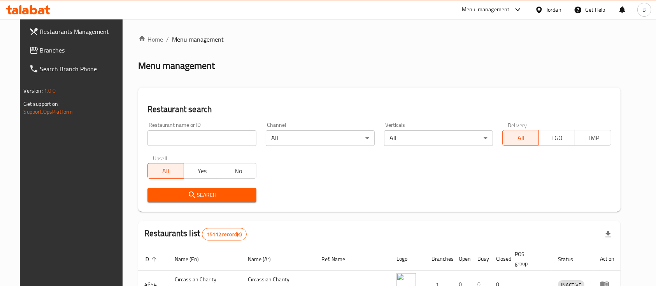
click at [196, 137] on input "search" at bounding box center [201, 138] width 109 height 16
paste input "605044"
type input "605044"
click button "Search" at bounding box center [201, 195] width 109 height 14
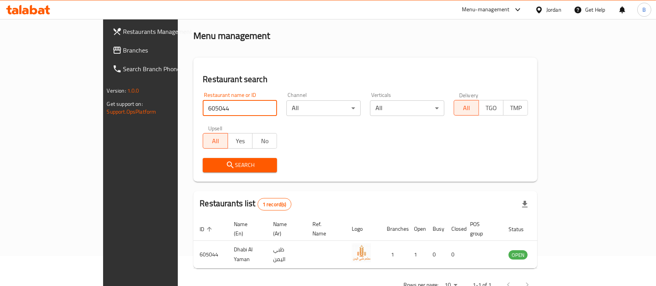
scroll to position [45, 0]
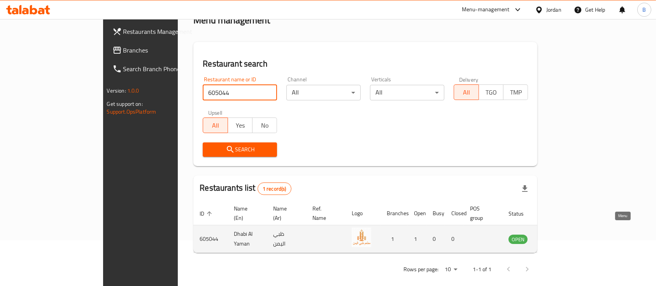
click at [558, 234] on icon "enhanced table" at bounding box center [553, 238] width 9 height 9
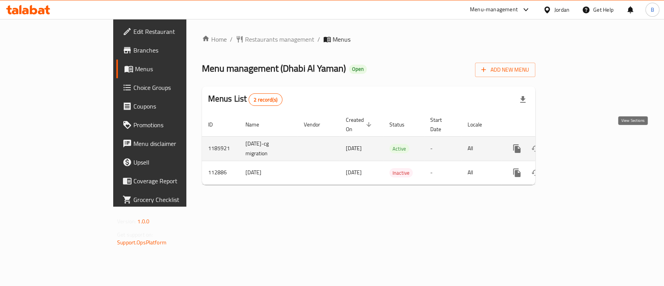
click at [577, 144] on icon "enhanced table" at bounding box center [572, 148] width 9 height 9
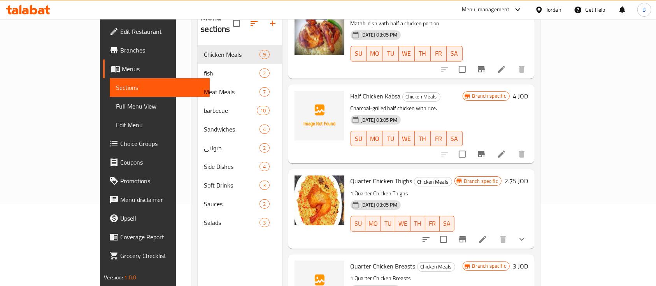
scroll to position [109, 0]
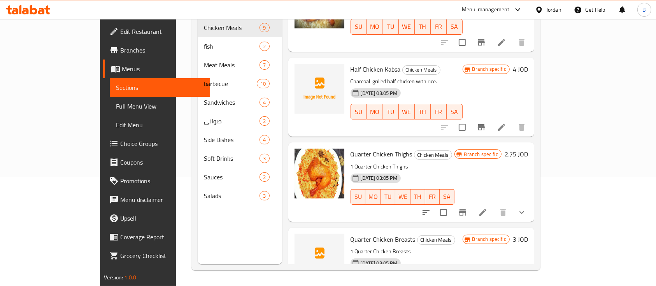
click at [526, 208] on icon "show more" at bounding box center [521, 212] width 9 height 9
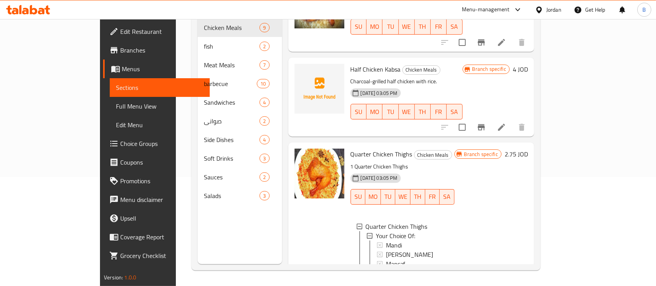
click at [528, 149] on h6 "2.75 JOD" at bounding box center [515, 154] width 23 height 11
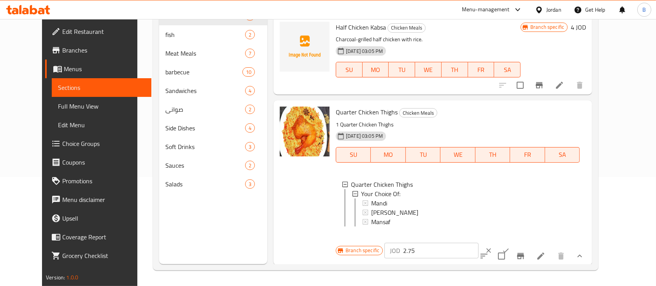
drag, startPoint x: 540, startPoint y: 113, endPoint x: 417, endPoint y: 113, distance: 123.3
click at [439, 113] on div "Quarter Chicken Thighs Chicken Meals 1 Quarter Chicken Thighs 18-08-2023 03:05 …" at bounding box center [460, 182] width 256 height 158
type input "3"
click at [514, 242] on button "ok" at bounding box center [505, 250] width 17 height 17
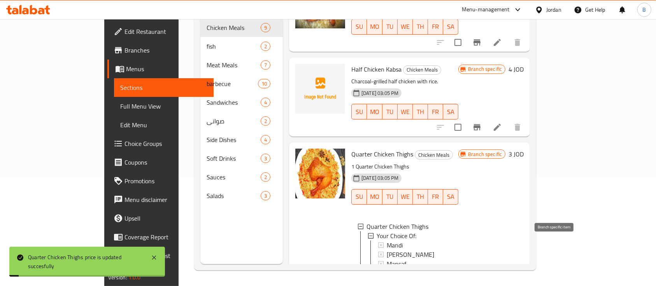
click at [462, 278] on icon "Branch-specific-item" at bounding box center [458, 281] width 7 height 6
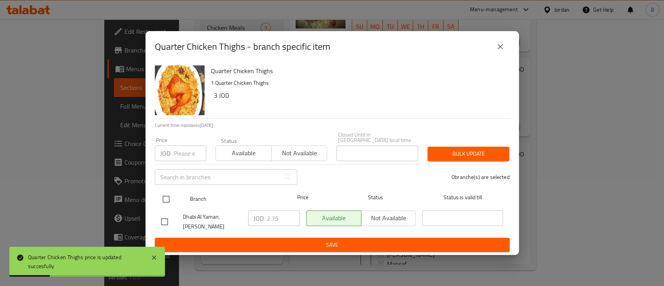
click at [161, 194] on input "checkbox" at bounding box center [166, 199] width 16 height 16
checkbox input "true"
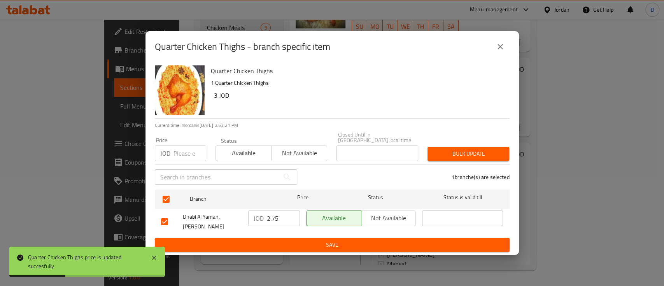
click at [278, 218] on input "2.75" at bounding box center [283, 218] width 33 height 16
drag, startPoint x: 278, startPoint y: 218, endPoint x: 232, endPoint y: 225, distance: 46.5
click at [237, 218] on div "Dhabi Al Yaman, Shafa Badran JOD 2.75 ​ Available Not available ​" at bounding box center [332, 221] width 348 height 29
type input "3"
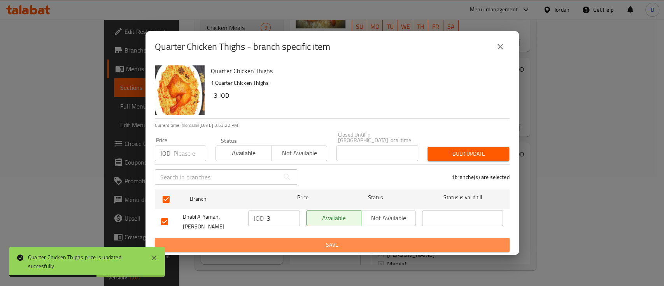
click at [288, 245] on span "Save" at bounding box center [332, 245] width 342 height 10
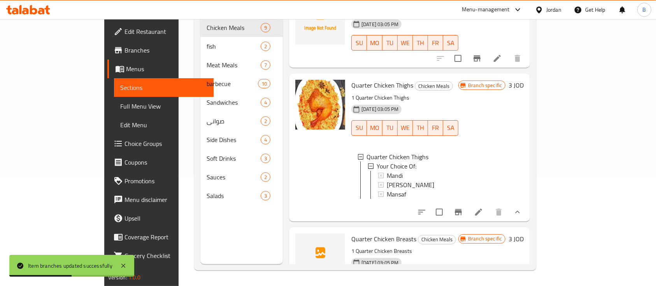
scroll to position [574, 0]
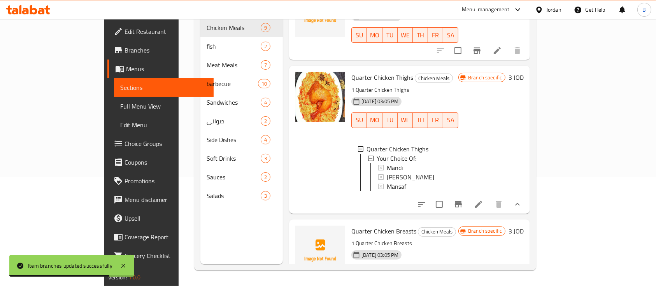
click at [523, 226] on h6 "3 JOD" at bounding box center [515, 231] width 15 height 11
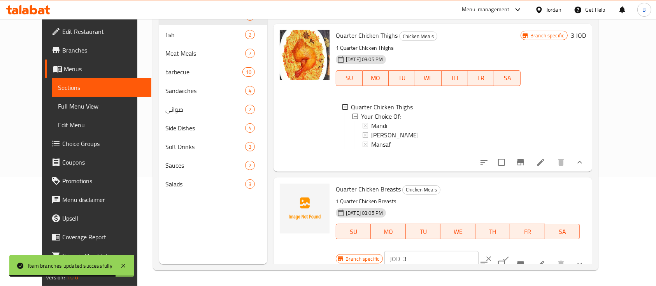
click at [478, 251] on input "3" at bounding box center [440, 259] width 75 height 16
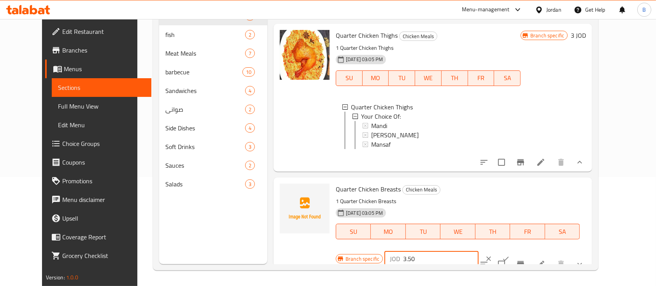
type input "3.50"
click at [509, 255] on icon "ok" at bounding box center [506, 259] width 8 height 8
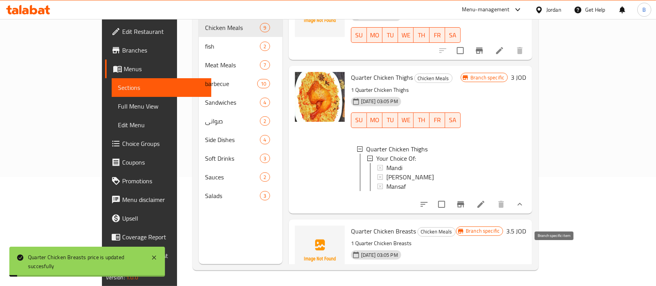
click at [465, 284] on icon "Branch-specific-item" at bounding box center [460, 288] width 9 height 9
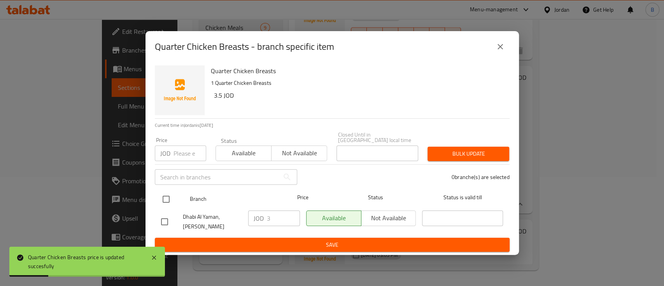
click at [162, 198] on input "checkbox" at bounding box center [166, 199] width 16 height 16
checkbox input "true"
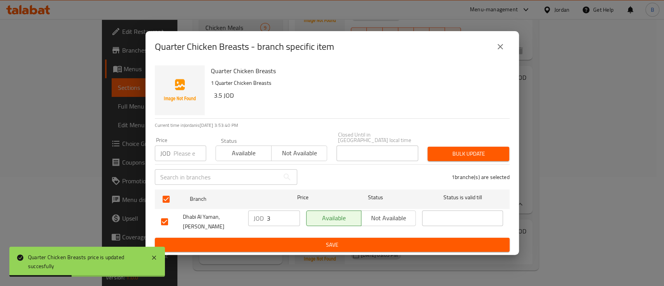
click at [283, 218] on input "3" at bounding box center [283, 218] width 33 height 16
type input "3.50"
click at [325, 241] on span "Save" at bounding box center [332, 245] width 342 height 10
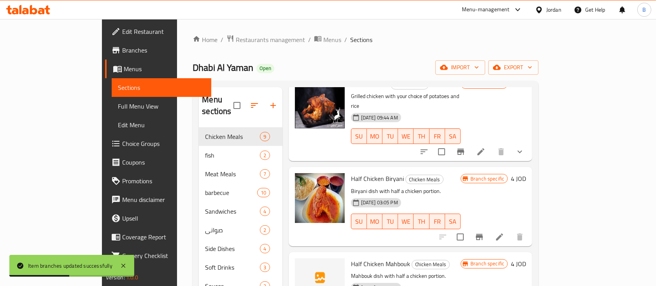
scroll to position [103, 0]
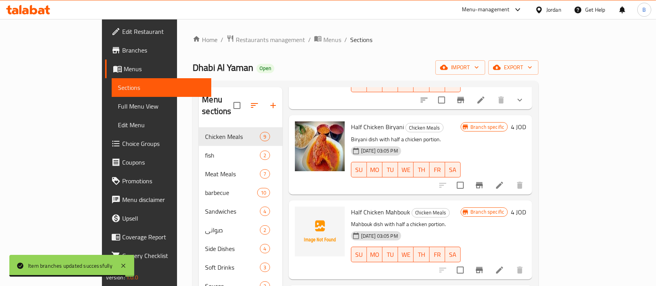
click at [526, 121] on h6 "4 JOD" at bounding box center [518, 126] width 15 height 11
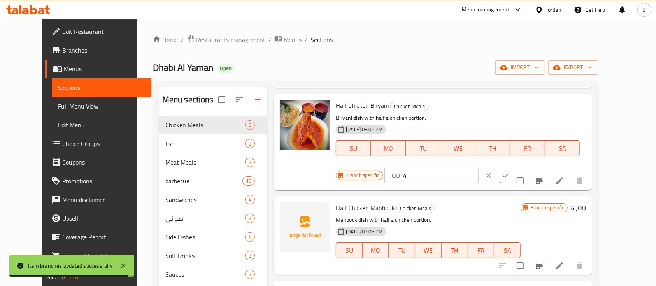
drag, startPoint x: 443, startPoint y: 98, endPoint x: 402, endPoint y: 98, distance: 40.4
click at [437, 98] on div "Half Chicken Biryani Chicken Meals Biryani dish with half a chicken portion. 18…" at bounding box center [460, 142] width 256 height 90
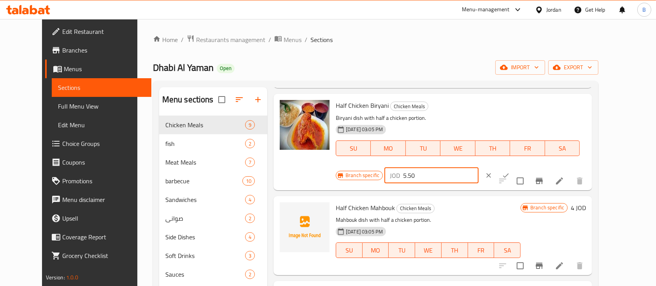
type input "5.50"
click at [514, 167] on div at bounding box center [497, 175] width 34 height 17
click at [514, 167] on button "ok" at bounding box center [505, 175] width 17 height 17
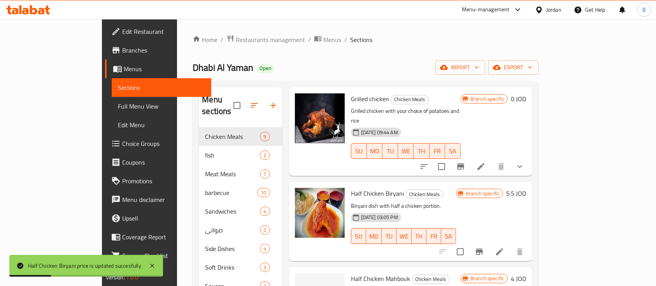
scroll to position [52, 0]
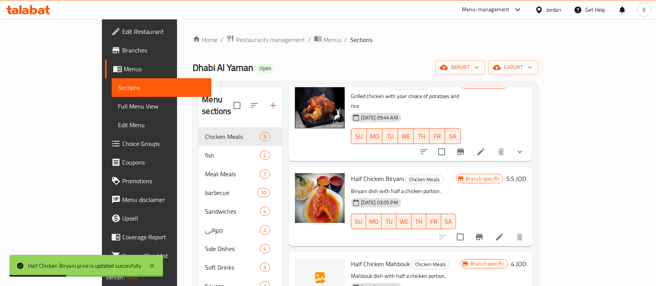
click at [488, 227] on button "Branch-specific-item" at bounding box center [479, 236] width 19 height 19
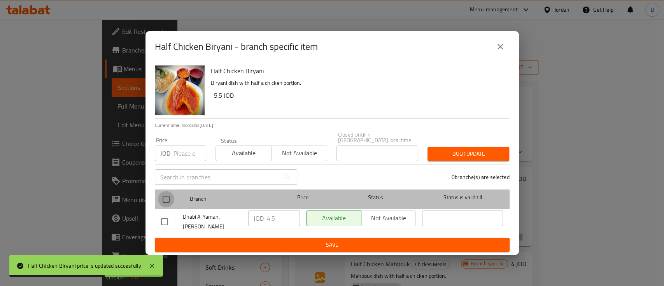
click at [167, 194] on input "checkbox" at bounding box center [166, 199] width 16 height 16
checkbox input "true"
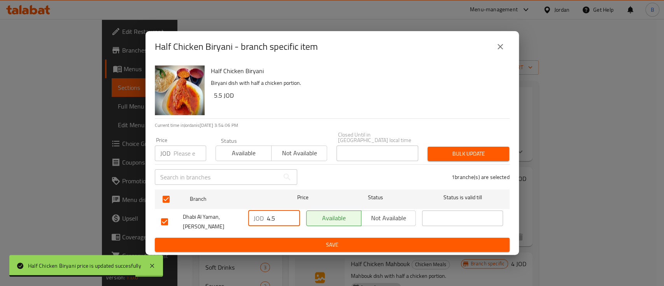
drag, startPoint x: 270, startPoint y: 216, endPoint x: 251, endPoint y: 216, distance: 18.7
click at [251, 216] on div "JOD 4.5 ​" at bounding box center [274, 218] width 52 height 16
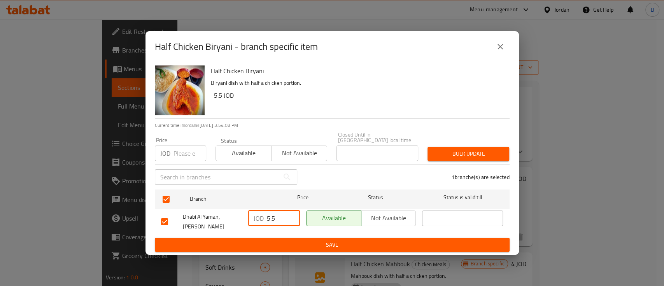
type input "5.5"
click at [298, 244] on span "Save" at bounding box center [332, 245] width 342 height 10
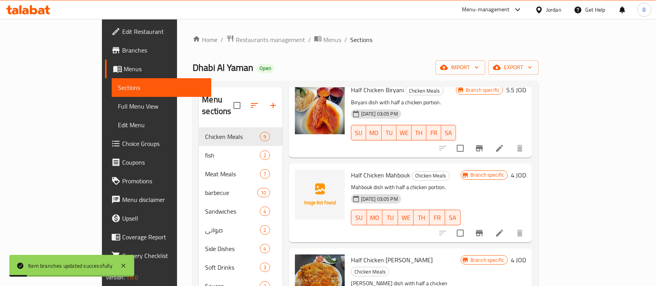
scroll to position [156, 0]
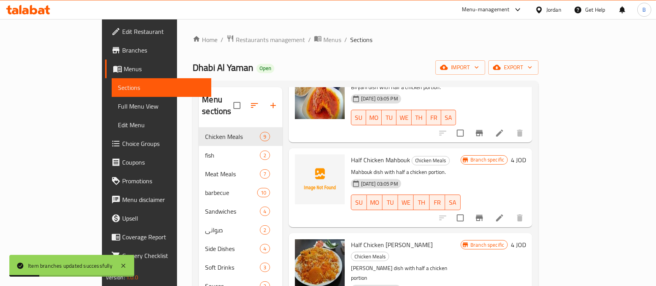
click at [526, 154] on h6 "4 JOD" at bounding box center [518, 159] width 15 height 11
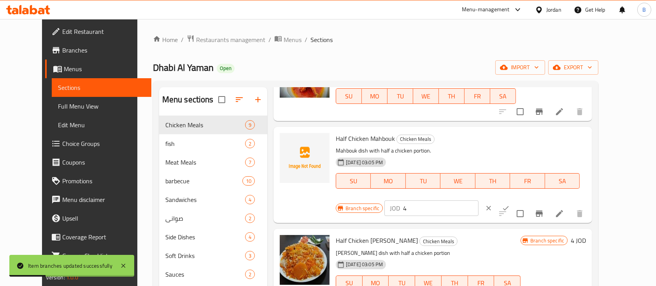
drag, startPoint x: 535, startPoint y: 145, endPoint x: 455, endPoint y: 147, distance: 80.1
click at [457, 199] on div "Branch specific JOD 4 ​" at bounding box center [431, 207] width 190 height 17
type input "5.5"
click at [509, 204] on icon "ok" at bounding box center [506, 208] width 8 height 8
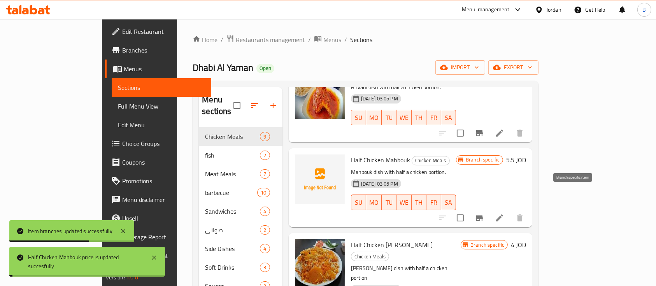
click at [483, 215] on icon "Branch-specific-item" at bounding box center [479, 218] width 7 height 6
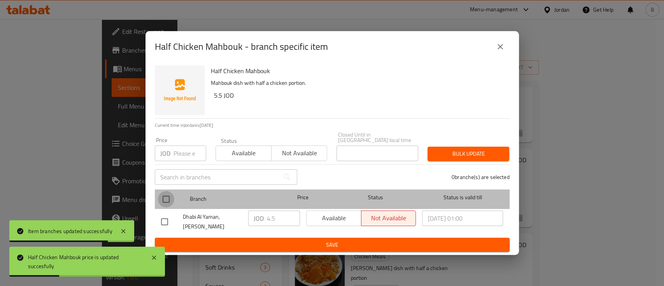
click at [162, 198] on input "checkbox" at bounding box center [166, 199] width 16 height 16
checkbox input "true"
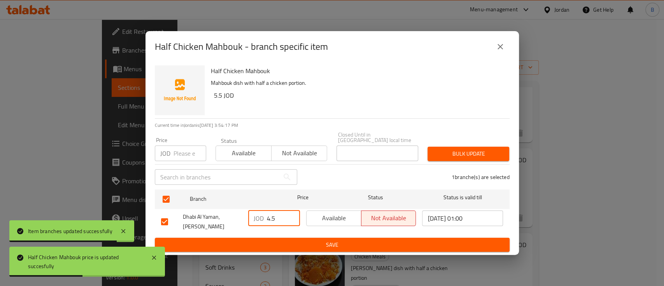
drag, startPoint x: 268, startPoint y: 214, endPoint x: 250, endPoint y: 212, distance: 18.8
click at [250, 212] on div "JOD 4.5 ​" at bounding box center [274, 218] width 52 height 16
type input "5.5"
click at [363, 253] on div "Half Chicken Mahbouk - branch specific item Half Chicken Mahbouk Mahbouk dish w…" at bounding box center [332, 143] width 664 height 286
click at [363, 250] on div "Half Chicken Mahbouk Mahbouk dish with half a chicken portion. 5.5 JOD Current …" at bounding box center [331, 158] width 373 height 193
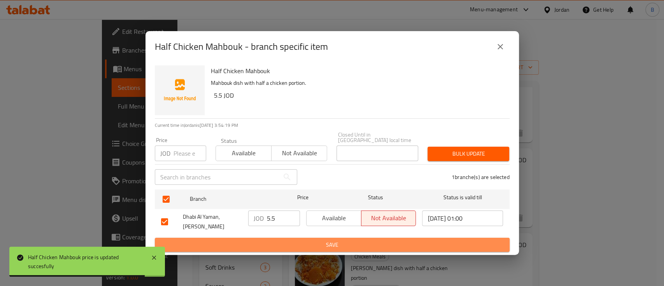
click at [363, 240] on span "Save" at bounding box center [332, 245] width 342 height 10
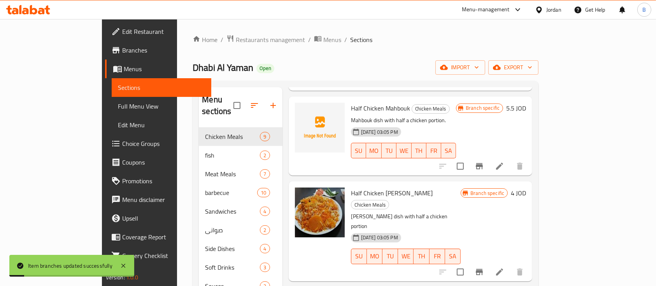
scroll to position [259, 0]
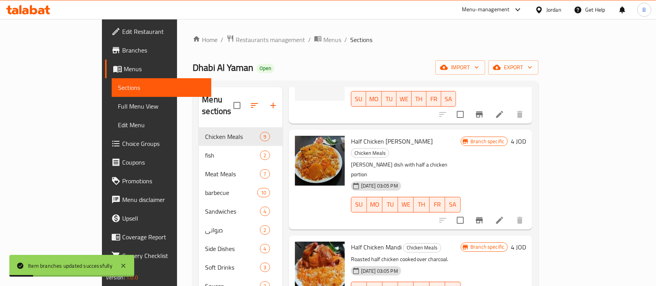
click at [529, 133] on div "Half Chicken Zerbian Chicken Meals Zerbian dish with half a chicken portion 18-…" at bounding box center [439, 179] width 182 height 93
click at [526, 136] on h6 "4 JOD" at bounding box center [518, 141] width 15 height 11
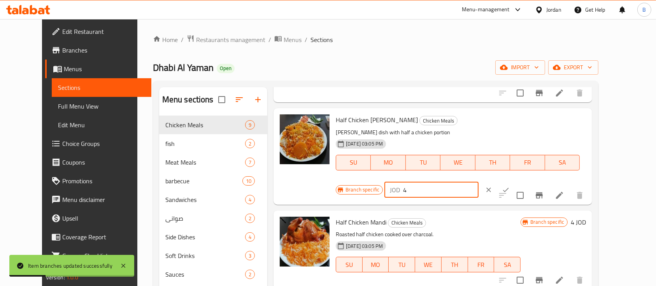
click at [358, 126] on div "Half Chicken Zerbian Chicken Meals Zerbian dish with half a chicken portion 18-…" at bounding box center [460, 156] width 256 height 90
type input "5.5"
click at [509, 186] on icon "ok" at bounding box center [506, 190] width 8 height 8
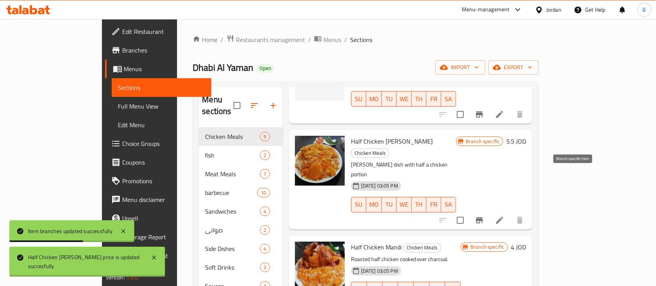
click at [483, 217] on icon "Branch-specific-item" at bounding box center [479, 220] width 7 height 6
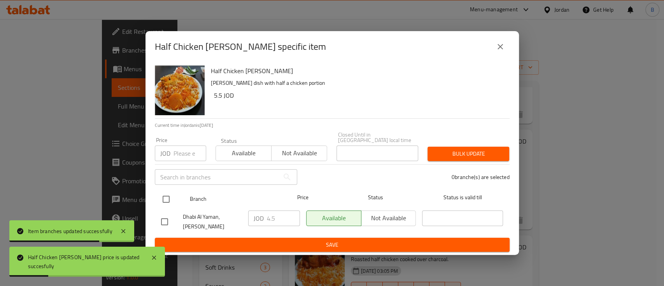
click at [157, 195] on div "Branch Price Status Status is valid till" at bounding box center [332, 198] width 355 height 19
click at [169, 198] on input "checkbox" at bounding box center [166, 199] width 16 height 16
checkbox input "true"
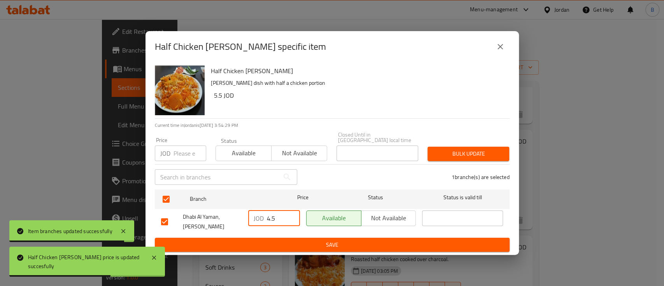
click at [270, 217] on input "4.5" at bounding box center [283, 218] width 33 height 16
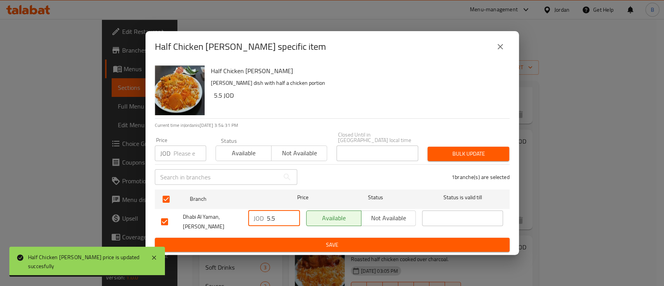
type input "5.5"
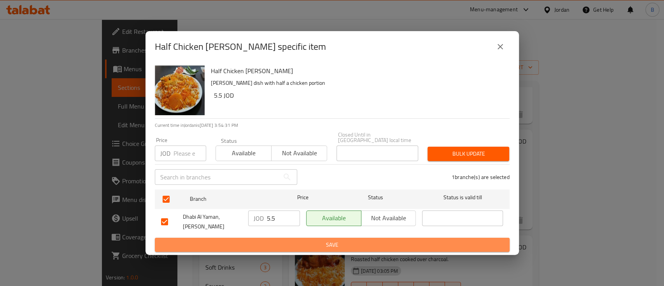
click at [329, 244] on span "Save" at bounding box center [332, 245] width 342 height 10
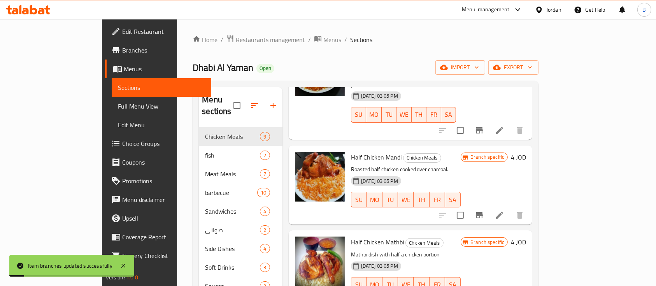
scroll to position [363, 0]
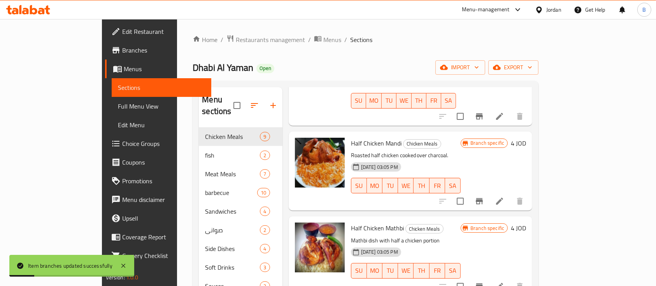
click at [526, 138] on h6 "4 JOD" at bounding box center [518, 143] width 15 height 11
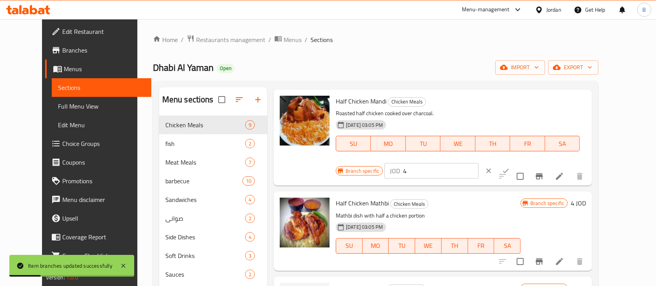
drag, startPoint x: 532, startPoint y: 101, endPoint x: 482, endPoint y: 101, distance: 50.5
click at [491, 162] on div "Branch specific JOD 4 ​" at bounding box center [431, 170] width 190 height 17
type input "5.5"
click at [509, 167] on icon "ok" at bounding box center [506, 171] width 8 height 8
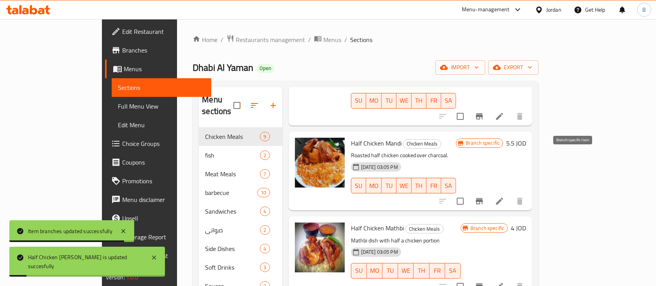
click at [484, 196] on icon "Branch-specific-item" at bounding box center [478, 200] width 9 height 9
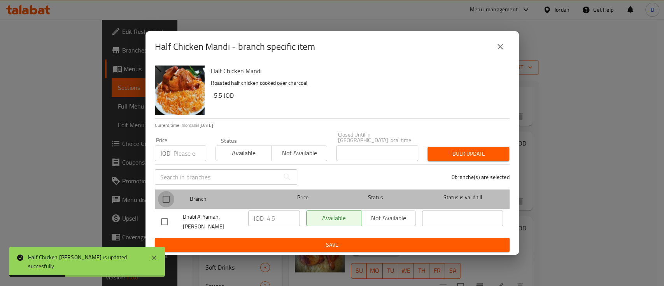
click at [164, 192] on input "checkbox" at bounding box center [166, 199] width 16 height 16
checkbox input "true"
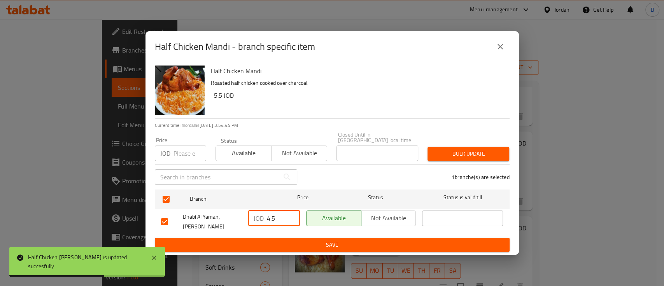
click at [268, 213] on div "JOD 4.5 ​" at bounding box center [274, 218] width 52 height 16
type input "5.5"
click at [313, 241] on span "Save" at bounding box center [332, 245] width 342 height 10
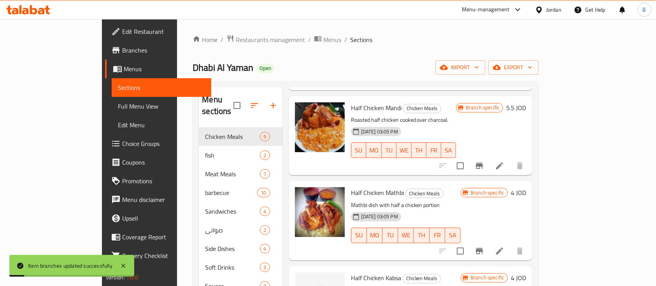
scroll to position [414, 0]
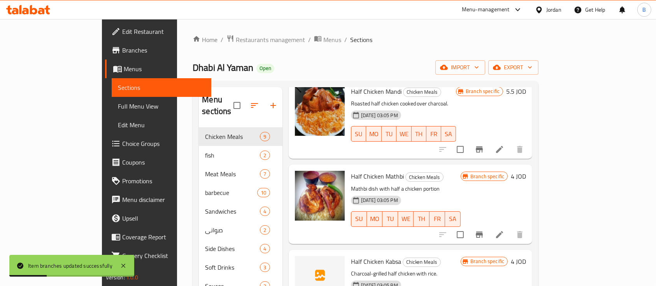
click at [526, 171] on h6 "4 JOD" at bounding box center [518, 176] width 15 height 11
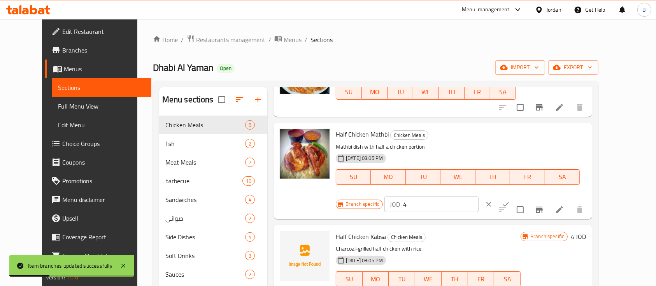
drag, startPoint x: 611, startPoint y: 133, endPoint x: 510, endPoint y: 138, distance: 100.8
click at [478, 196] on div "JOD 4 ​" at bounding box center [431, 204] width 94 height 16
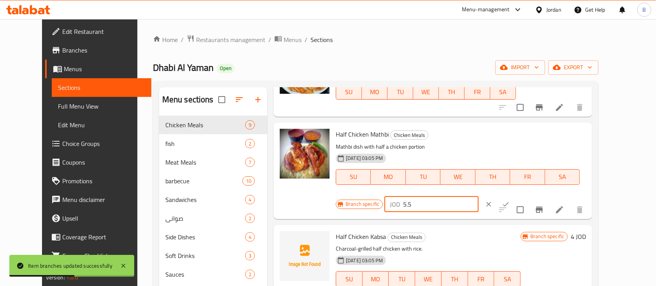
type input "5.5"
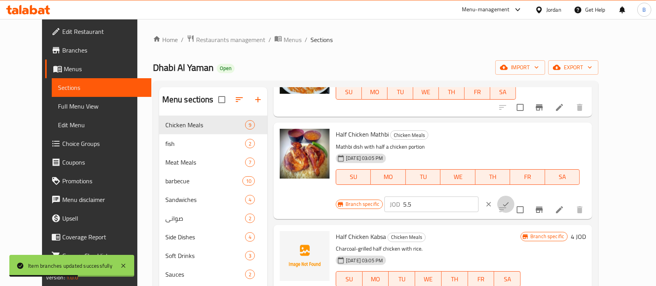
click at [509, 200] on icon "ok" at bounding box center [506, 204] width 8 height 8
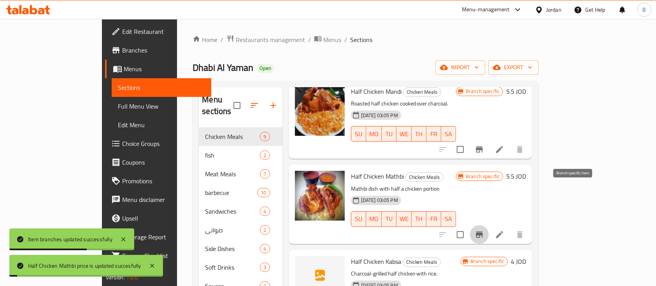
click at [483, 231] on icon "Branch-specific-item" at bounding box center [479, 234] width 7 height 6
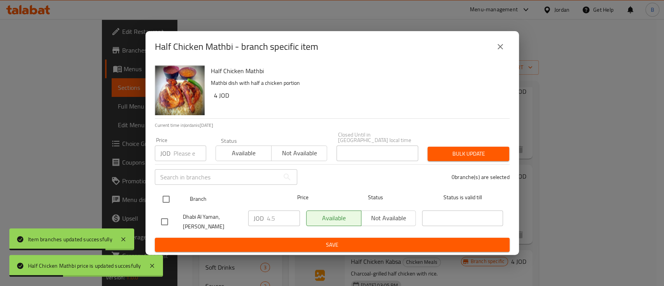
click at [163, 198] on input "checkbox" at bounding box center [166, 199] width 16 height 16
checkbox input "true"
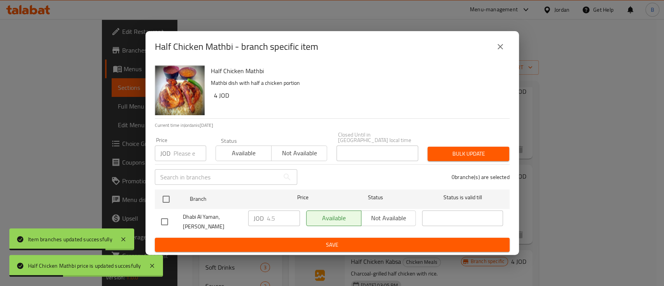
checkbox input "true"
drag, startPoint x: 269, startPoint y: 219, endPoint x: 261, endPoint y: 219, distance: 8.9
click at [261, 219] on div "JOD 4.5 ​" at bounding box center [274, 218] width 52 height 16
type input "5.5"
click at [327, 241] on span "Save" at bounding box center [332, 245] width 342 height 10
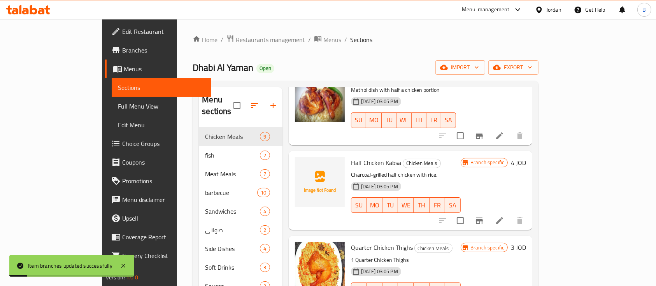
scroll to position [518, 0]
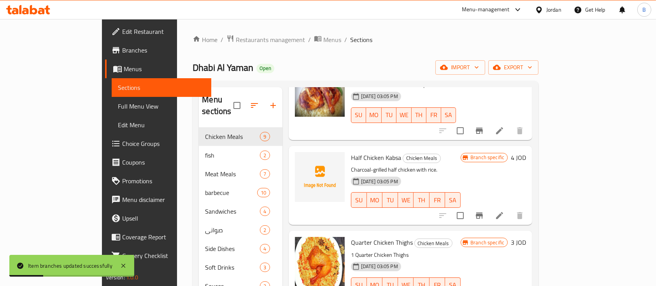
click at [526, 152] on h6 "4 JOD" at bounding box center [518, 157] width 15 height 11
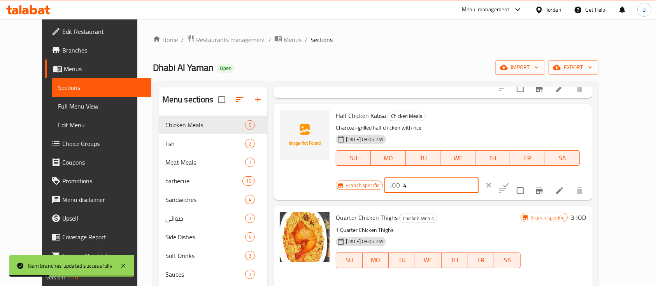
drag, startPoint x: 509, startPoint y: 116, endPoint x: 442, endPoint y: 116, distance: 66.9
click at [443, 116] on div "Half Chicken Kabsa Chicken Meals Charcoal-grilled half chicken with rice. 18-08…" at bounding box center [460, 152] width 256 height 90
type input "5.5"
click at [514, 177] on button "ok" at bounding box center [505, 185] width 17 height 17
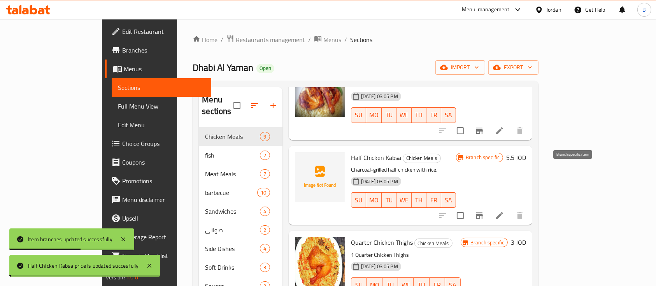
click at [483, 212] on icon "Branch-specific-item" at bounding box center [479, 215] width 7 height 6
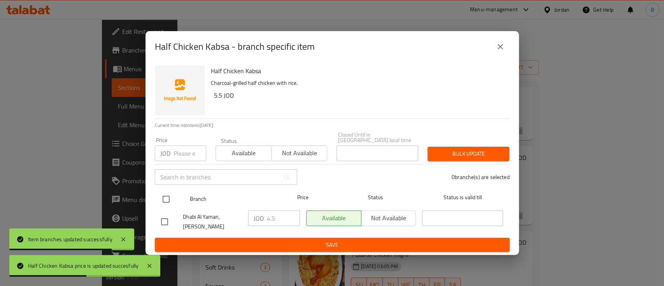
click at [163, 191] on input "checkbox" at bounding box center [166, 199] width 16 height 16
checkbox input "true"
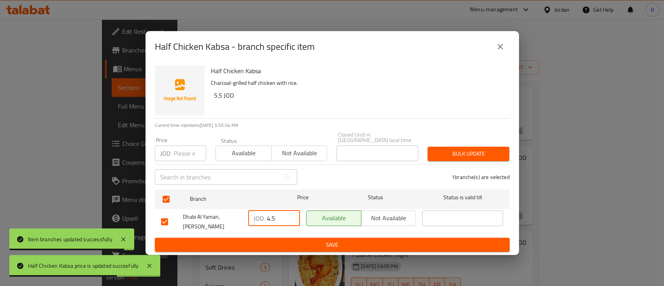
drag, startPoint x: 270, startPoint y: 213, endPoint x: 252, endPoint y: 216, distance: 18.1
click at [252, 216] on div "JOD 4.5 ​" at bounding box center [274, 218] width 52 height 16
type input "5.5"
click at [278, 240] on span "Save" at bounding box center [332, 245] width 342 height 10
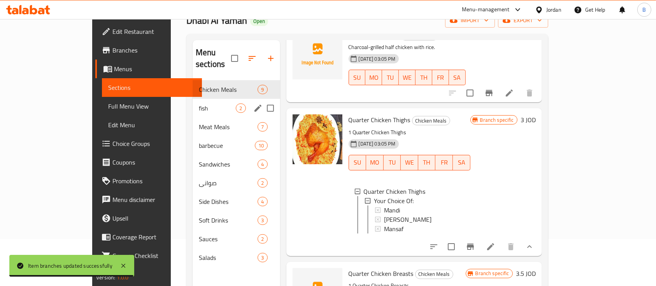
scroll to position [57, 0]
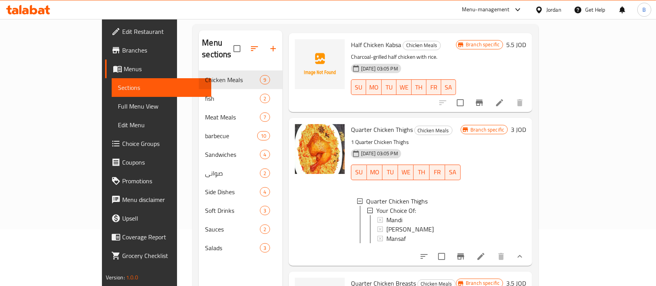
click at [264, 39] on button "button" at bounding box center [273, 48] width 19 height 19
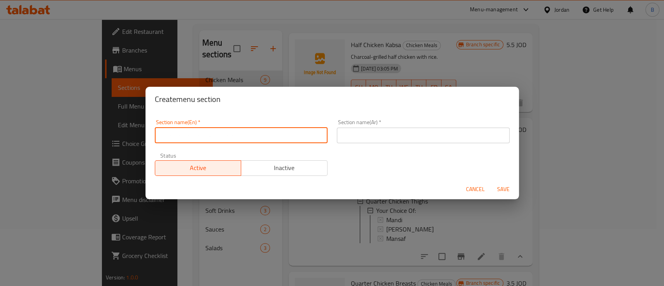
click at [257, 135] on input "text" at bounding box center [241, 136] width 173 height 16
type input "Sodoor"
click at [381, 137] on input "text" at bounding box center [423, 136] width 173 height 16
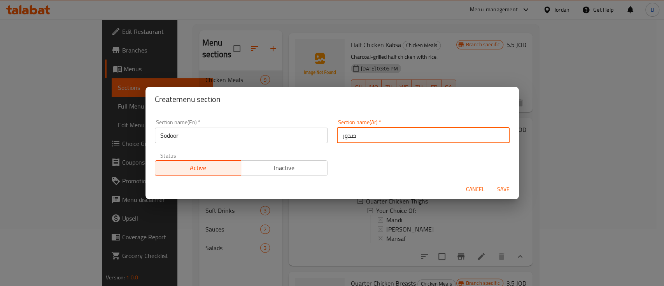
type input "صدور"
click at [500, 186] on span "Save" at bounding box center [503, 189] width 19 height 10
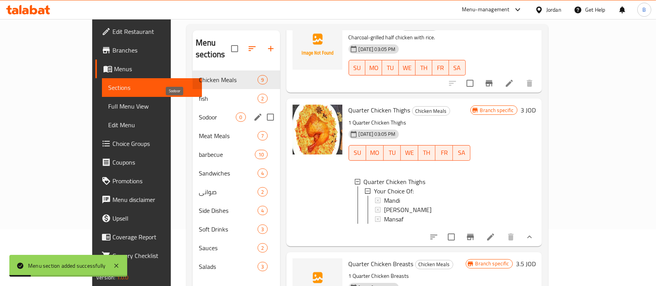
click at [199, 112] on span "Sodoor" at bounding box center [217, 116] width 37 height 9
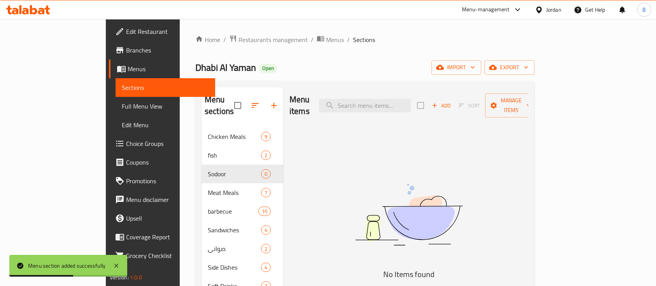
click at [451, 103] on span "Add" at bounding box center [440, 105] width 21 height 9
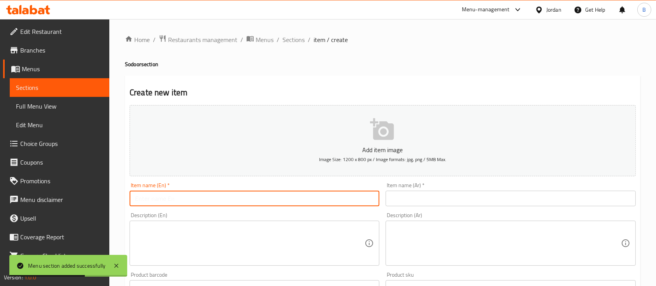
drag, startPoint x: 272, startPoint y: 203, endPoint x: 283, endPoint y: 213, distance: 15.1
click at [272, 203] on input "text" at bounding box center [254, 199] width 250 height 16
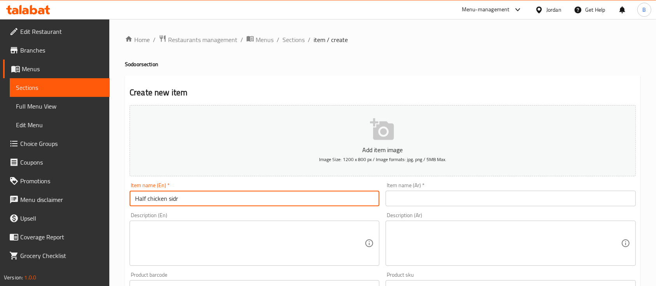
type input "Half chicken sidr"
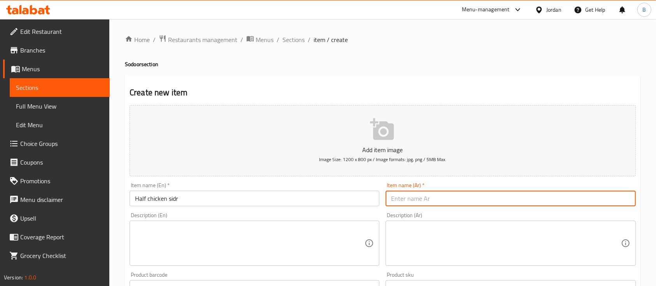
click at [422, 197] on input "text" at bounding box center [510, 199] width 250 height 16
type input "نص دجاجة صدر 30 سم"
click at [245, 196] on input "Half chicken sidr" at bounding box center [254, 199] width 250 height 16
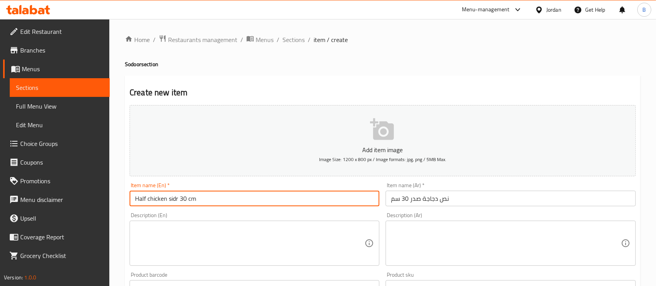
type input "Half chicken sidr 30 cm"
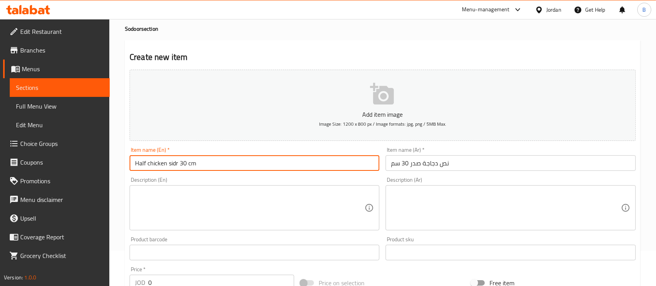
scroll to position [52, 0]
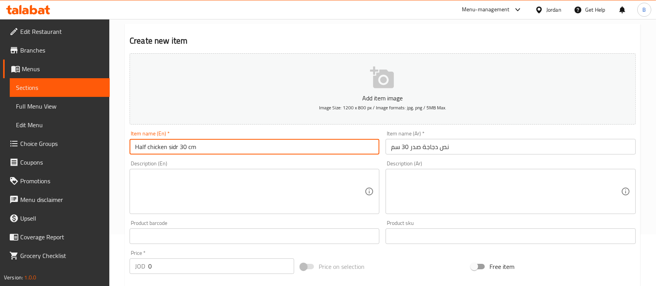
drag, startPoint x: 205, startPoint y: 268, endPoint x: 0, endPoint y: 248, distance: 205.4
click at [0, 248] on div "Edit Restaurant Branches Menus Sections Full Menu View Edit Menu Choice Groups …" at bounding box center [328, 232] width 656 height 530
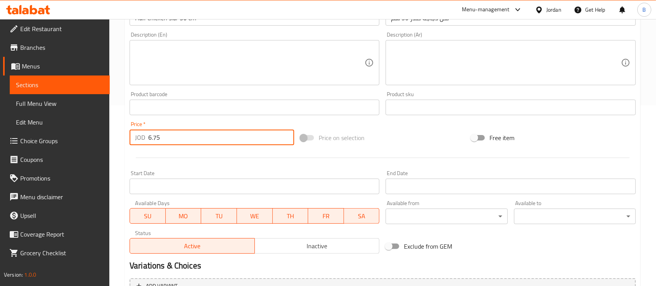
scroll to position [264, 0]
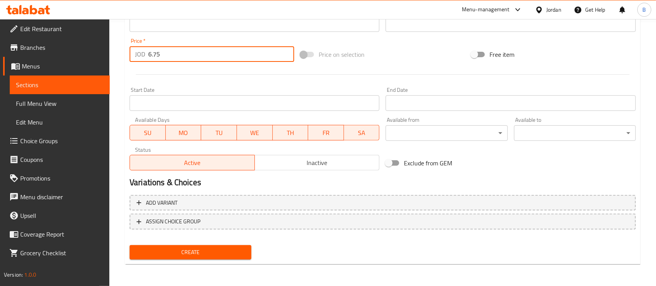
type input "6.75"
click at [222, 247] on span "Create" at bounding box center [190, 252] width 109 height 10
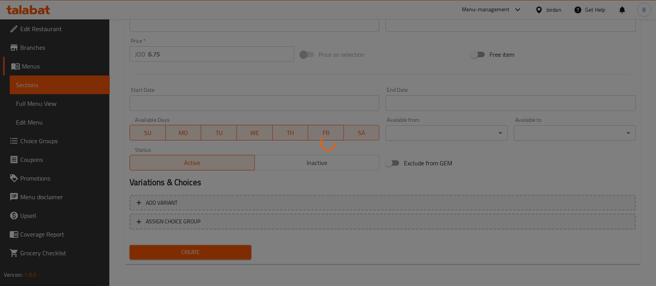
type input "0"
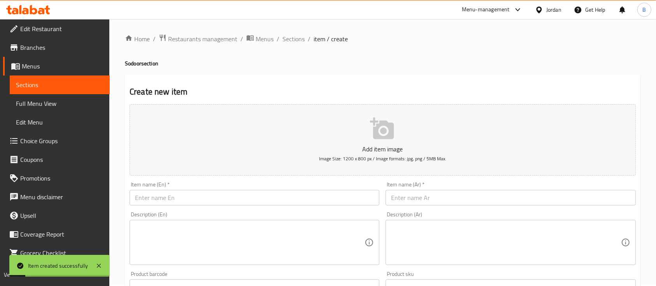
scroll to position [0, 0]
click at [301, 41] on span "Sections" at bounding box center [293, 39] width 22 height 9
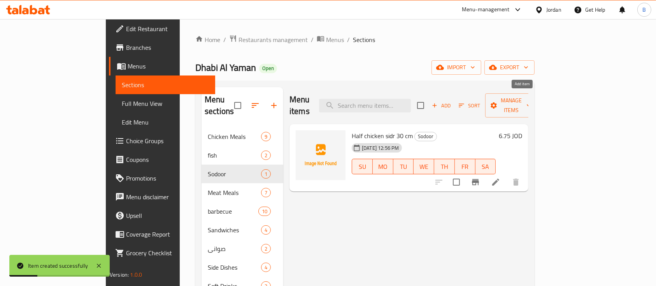
click at [451, 101] on span "Add" at bounding box center [440, 105] width 21 height 9
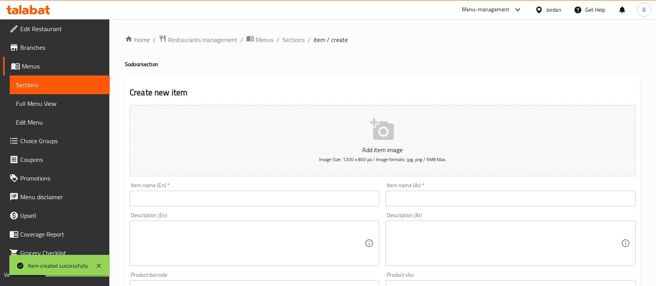
click at [248, 202] on input "text" at bounding box center [254, 199] width 250 height 16
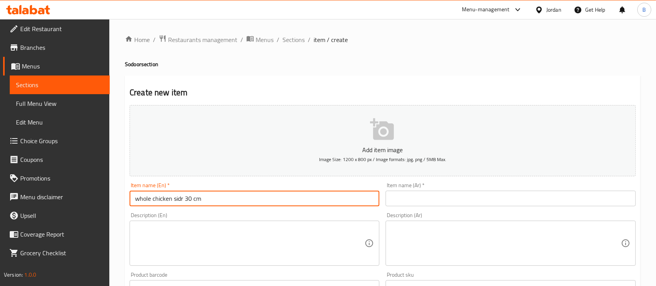
type input "whole chicken sidr 30 cm"
drag, startPoint x: 427, startPoint y: 200, endPoint x: 423, endPoint y: 196, distance: 6.6
click at [427, 200] on input "text" at bounding box center [510, 199] width 250 height 16
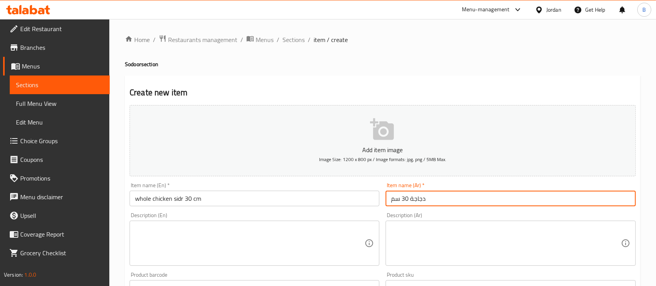
click at [411, 199] on input "دجاجة 30 سم" at bounding box center [510, 199] width 250 height 16
click at [424, 198] on input "دجاجةصدر 30 سم" at bounding box center [510, 199] width 250 height 16
click at [421, 198] on input "دجاجةصدر 30 سم" at bounding box center [510, 199] width 250 height 16
click at [411, 199] on input "دجاجة صدر 30 سم" at bounding box center [510, 199] width 250 height 16
type input "دجاجة صدر 30 سم"
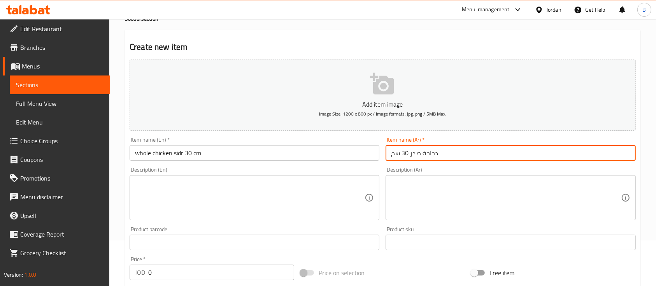
scroll to position [103, 0]
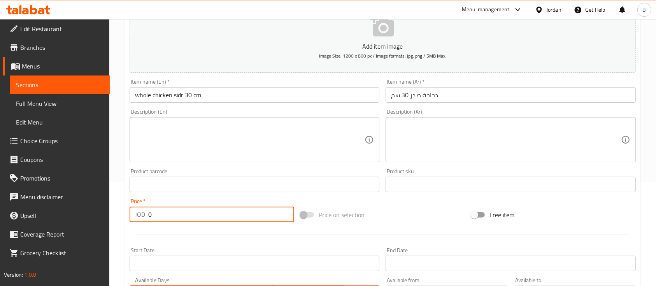
drag, startPoint x: 170, startPoint y: 216, endPoint x: 0, endPoint y: 207, distance: 170.5
click at [16, 210] on div "Edit Restaurant Branches Menus Sections Full Menu View Edit Menu Choice Groups …" at bounding box center [328, 181] width 656 height 530
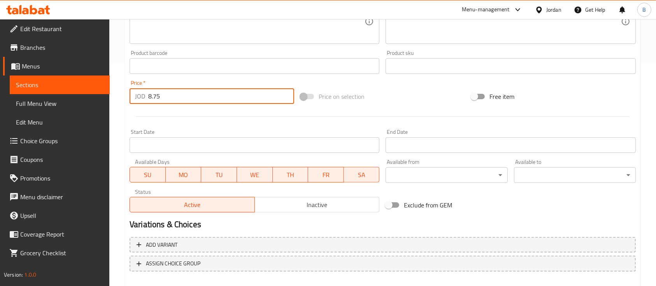
scroll to position [264, 0]
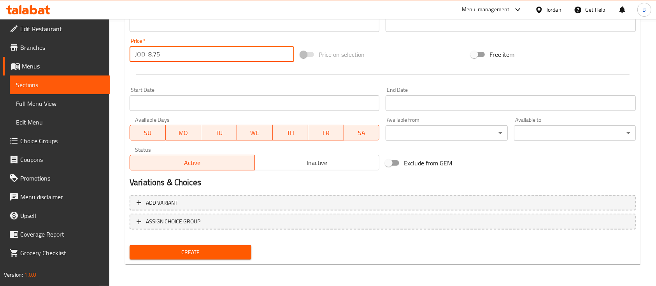
type input "8.75"
click at [212, 257] on button "Create" at bounding box center [190, 252] width 122 height 14
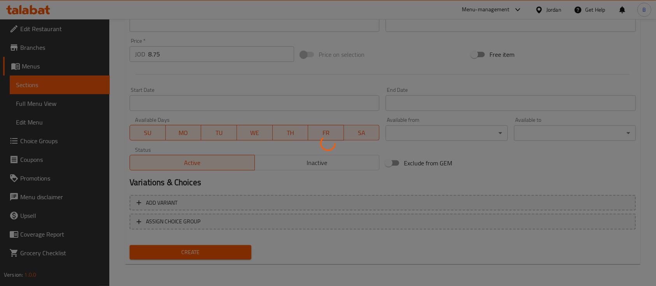
type input "0"
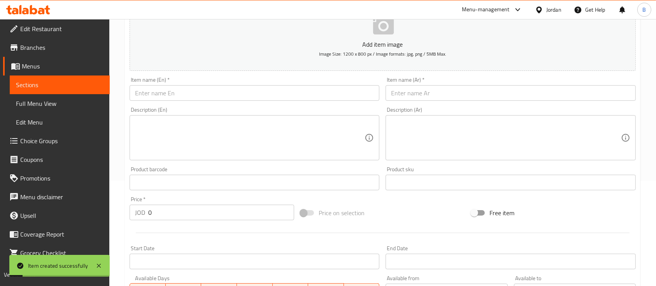
scroll to position [4, 0]
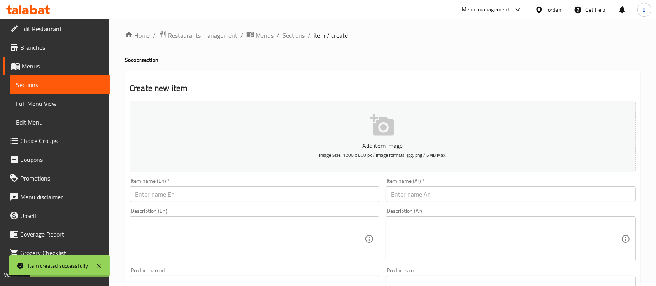
click at [216, 197] on input "text" at bounding box center [254, 194] width 250 height 16
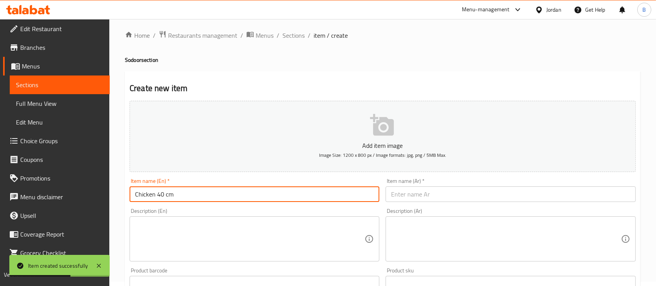
type input "Chicken 40 cm"
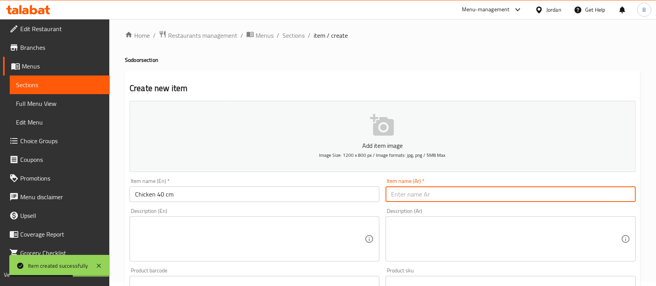
click at [487, 197] on input "text" at bounding box center [510, 194] width 250 height 16
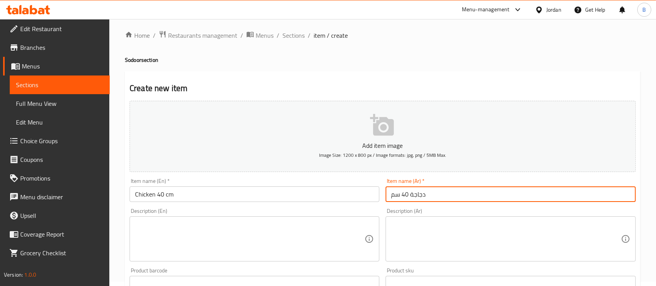
type input "دجاجة 40 سم"
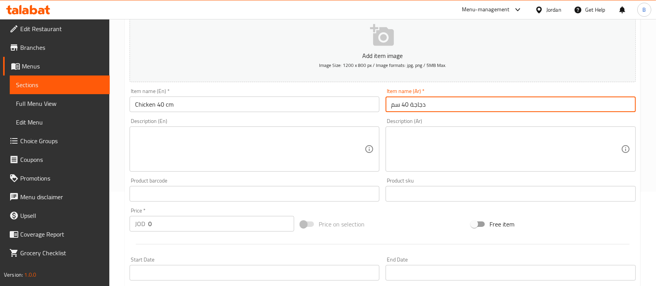
scroll to position [108, 0]
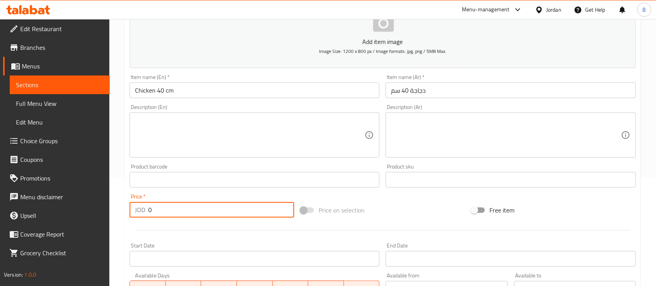
drag, startPoint x: 186, startPoint y: 209, endPoint x: 56, endPoint y: 207, distance: 130.3
click at [62, 207] on div "Edit Restaurant Branches Menus Sections Full Menu View Edit Menu Choice Groups …" at bounding box center [328, 176] width 656 height 530
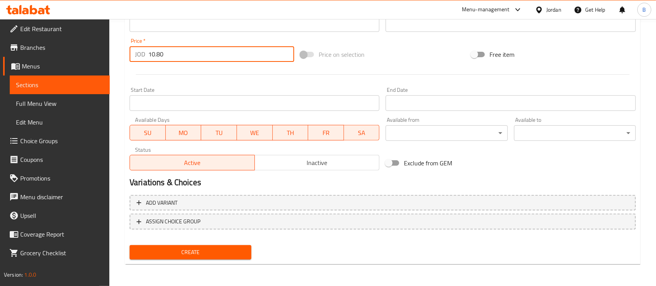
type input "10.80"
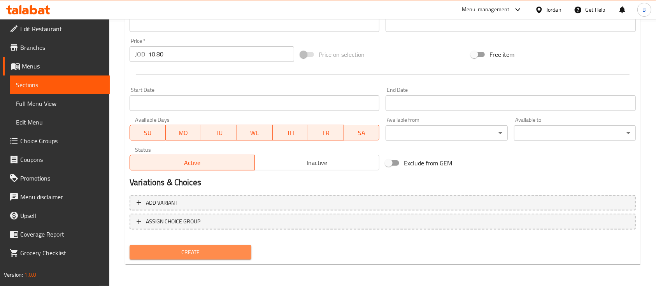
click at [202, 249] on span "Create" at bounding box center [190, 252] width 109 height 10
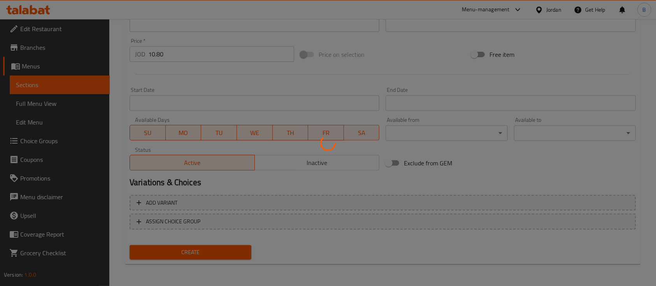
type input "0"
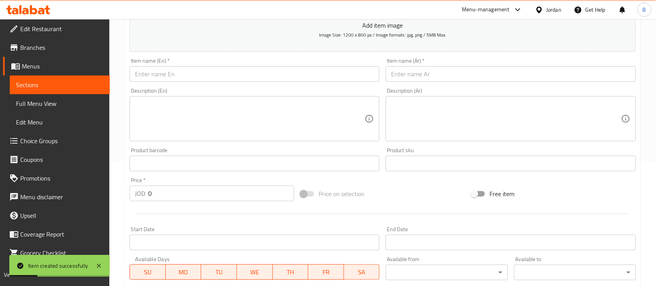
scroll to position [108, 0]
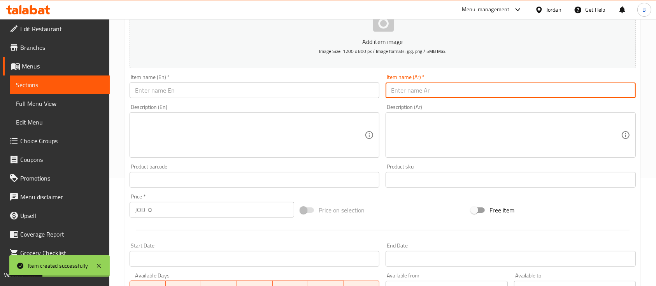
click at [432, 84] on input "text" at bounding box center [510, 90] width 250 height 16
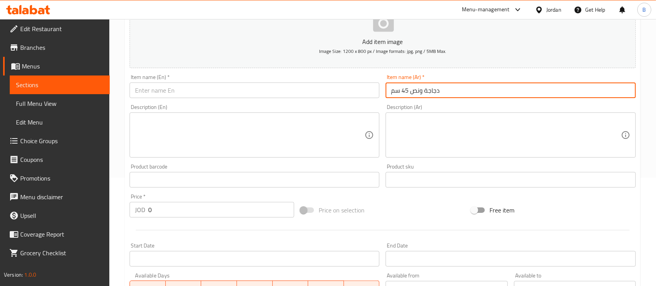
type input "دجاجة ونص 45 سم"
click at [279, 94] on input "text" at bounding box center [254, 90] width 250 height 16
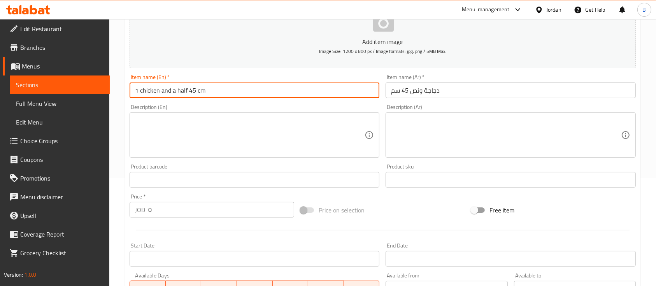
type input "1 chicken and a half 45 cm"
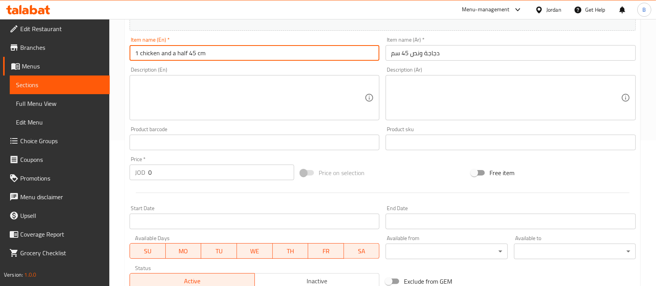
scroll to position [160, 0]
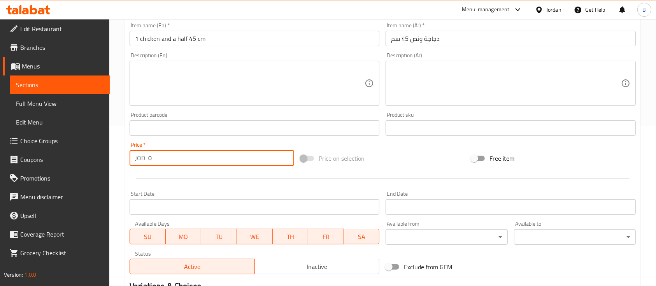
drag, startPoint x: 175, startPoint y: 161, endPoint x: 0, endPoint y: 174, distance: 175.1
click at [0, 174] on div "Edit Restaurant Branches Menus Sections Full Menu View Edit Menu Choice Groups …" at bounding box center [328, 124] width 656 height 530
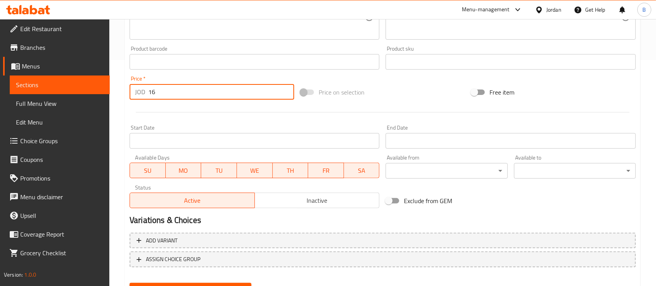
scroll to position [264, 0]
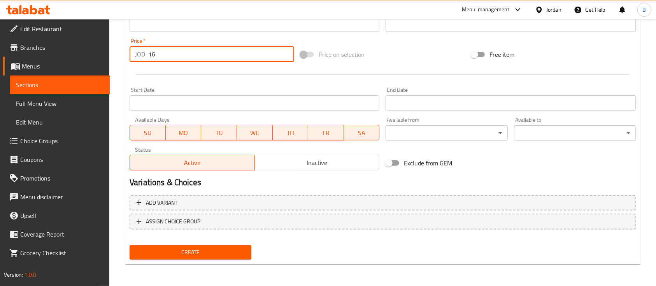
type input "16"
click at [204, 256] on span "Create" at bounding box center [190, 252] width 109 height 10
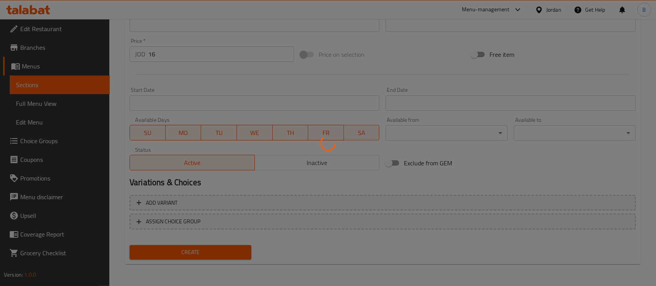
type input "0"
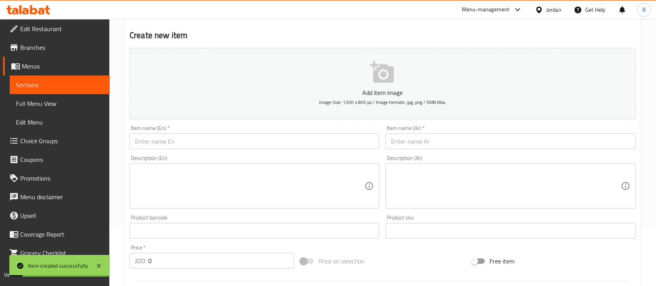
scroll to position [56, 0]
click at [252, 141] on input "text" at bounding box center [254, 143] width 250 height 16
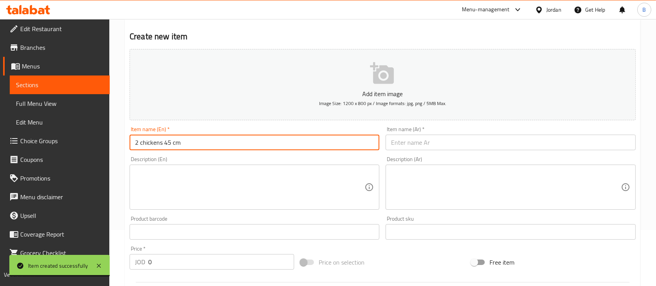
type input "2 chickens 45 cm"
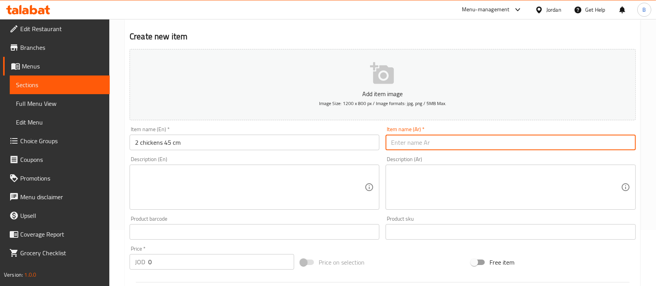
click at [488, 143] on input "text" at bounding box center [510, 143] width 250 height 16
type input "دجاجتين 45 سم"
drag, startPoint x: 163, startPoint y: 259, endPoint x: 122, endPoint y: 259, distance: 40.8
click at [123, 259] on div "Home / Restaurants management / Menus / Sections / item / create Sodoor section…" at bounding box center [382, 228] width 546 height 530
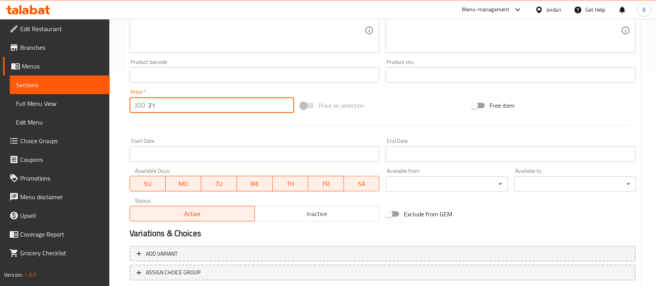
scroll to position [264, 0]
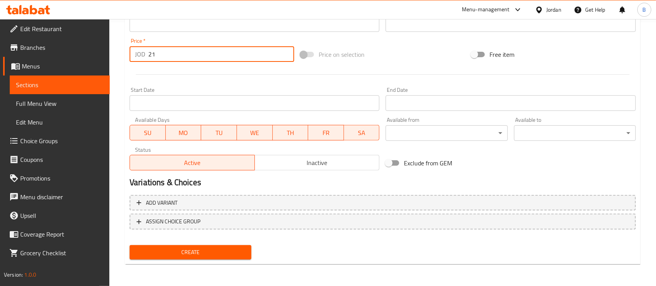
type input "21"
click at [213, 256] on span "Create" at bounding box center [190, 252] width 109 height 10
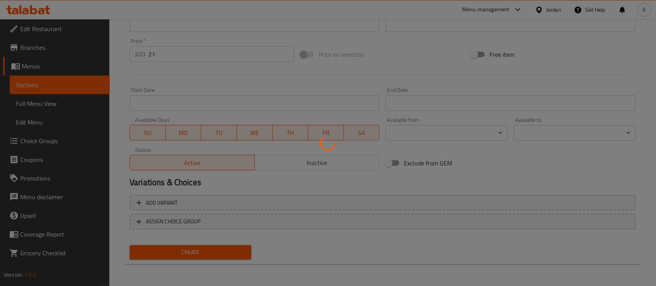
type input "0"
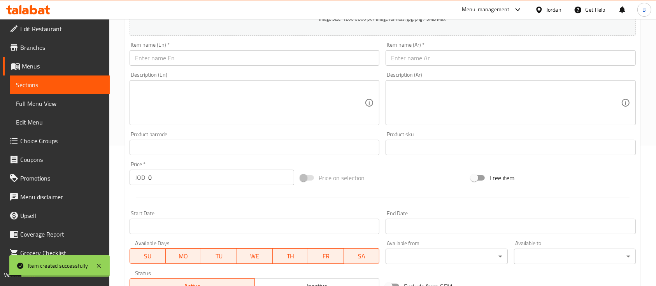
scroll to position [56, 0]
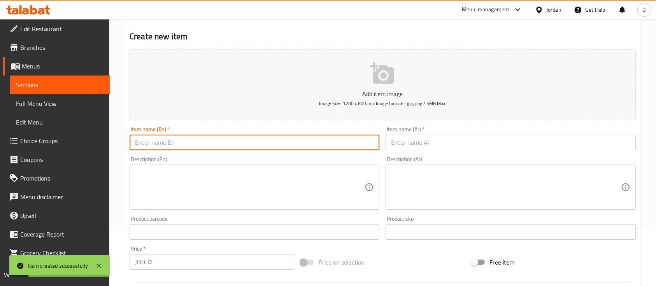
click at [241, 141] on input "text" at bounding box center [254, 143] width 250 height 16
type input "2 chickens 50 cm"
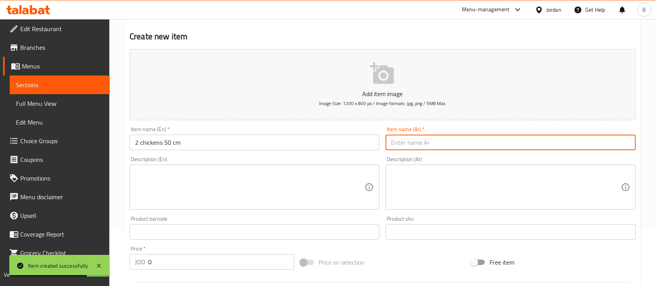
click at [416, 144] on input "text" at bounding box center [510, 143] width 250 height 16
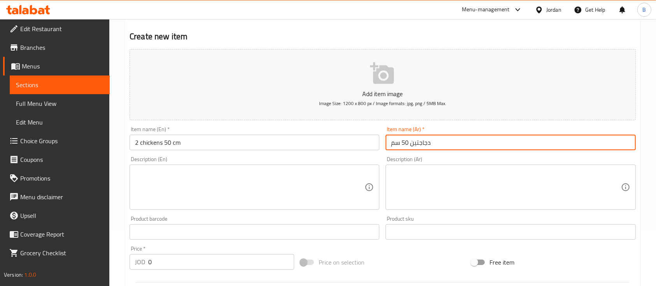
type input "دجاجتين 50 سم"
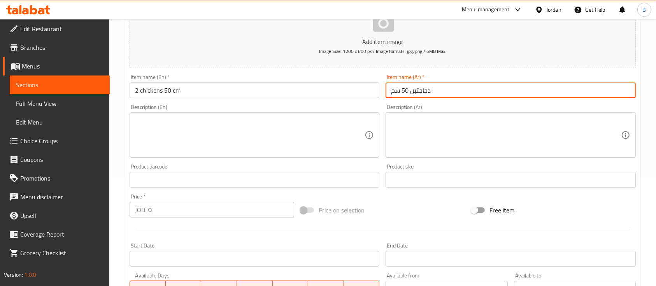
drag, startPoint x: 174, startPoint y: 214, endPoint x: 17, endPoint y: 214, distance: 157.1
click at [25, 214] on div "Edit Restaurant Branches Menus Sections Full Menu View Edit Menu Choice Groups …" at bounding box center [328, 176] width 656 height 530
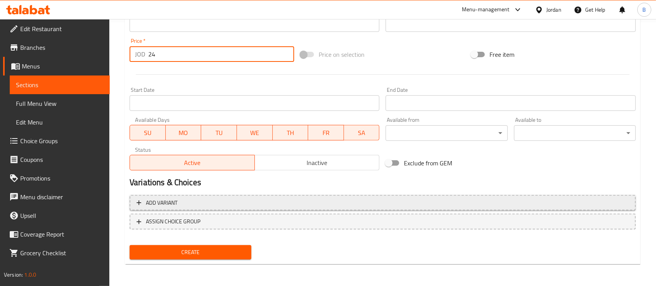
type input "24"
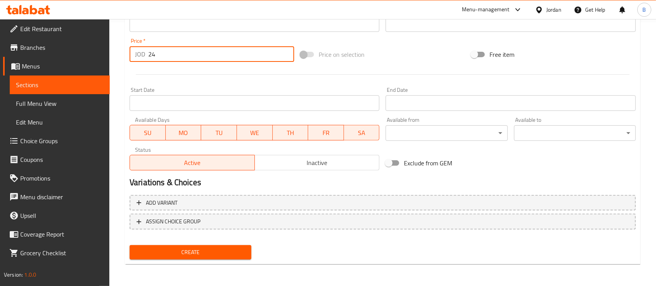
click at [195, 248] on span "Create" at bounding box center [190, 252] width 109 height 10
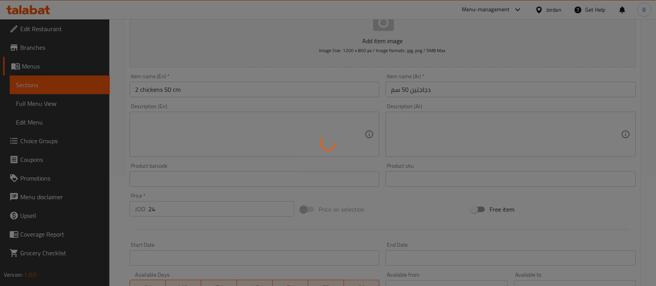
type input "0"
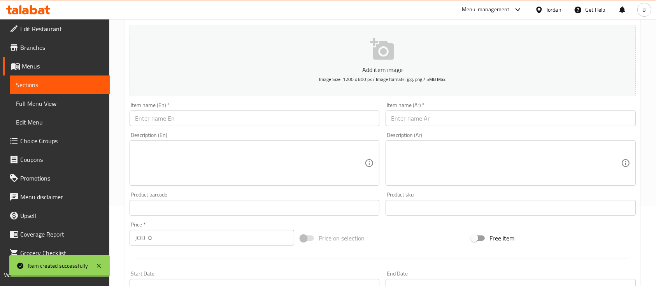
scroll to position [0, 0]
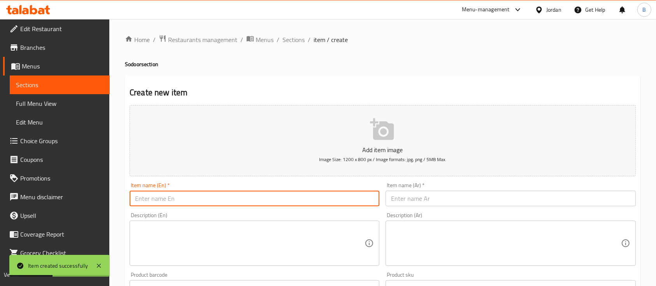
click at [202, 203] on input "text" at bounding box center [254, 199] width 250 height 16
type input "2 chickens and a half 50 cm"
click at [426, 202] on input "text" at bounding box center [510, 199] width 250 height 16
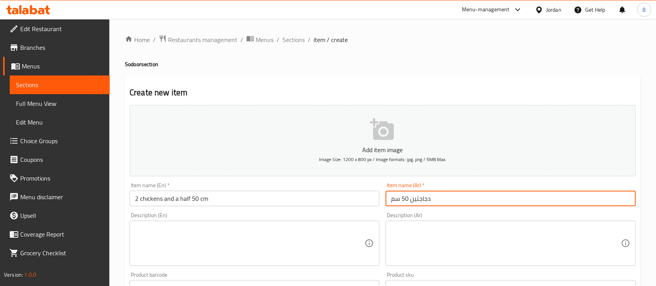
click at [389, 198] on input "دجاجتين 50 سم" at bounding box center [510, 199] width 250 height 16
click at [433, 196] on input "دجاجتين 50 سم" at bounding box center [510, 199] width 250 height 16
click at [408, 200] on input "دجاجتين 50 سم" at bounding box center [510, 199] width 250 height 16
click at [400, 197] on input "دجاجتين 50 سم" at bounding box center [510, 199] width 250 height 16
drag, startPoint x: 410, startPoint y: 198, endPoint x: 379, endPoint y: 196, distance: 30.7
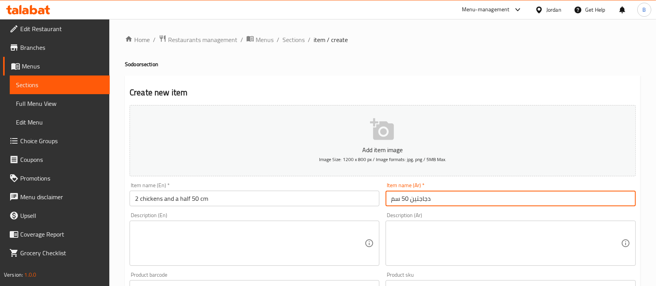
click at [379, 196] on div "Add item image Image Size: 1200 x 800 px / Image formats: jpg, png / 5MB Max. I…" at bounding box center [382, 269] width 512 height 335
type input "دجاجتين ونص 50 سم"
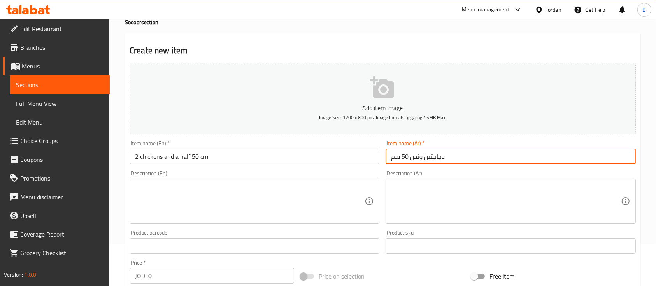
scroll to position [103, 0]
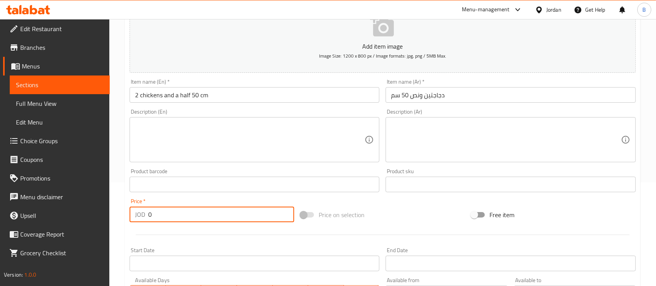
drag, startPoint x: 156, startPoint y: 209, endPoint x: 85, endPoint y: 210, distance: 70.4
click at [86, 211] on div "Edit Restaurant Branches Menus Sections Full Menu View Edit Menu Choice Groups …" at bounding box center [328, 181] width 656 height 530
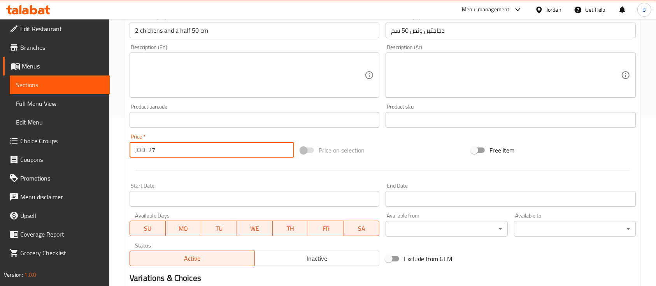
scroll to position [264, 0]
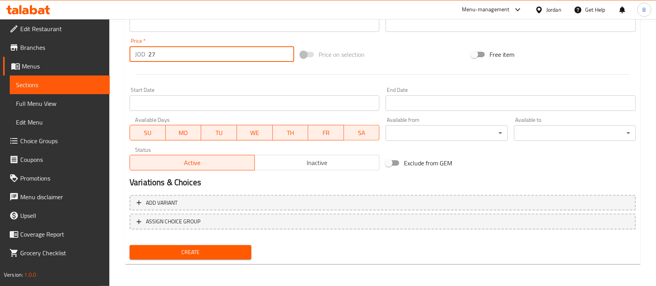
type input "27"
click at [199, 249] on span "Create" at bounding box center [190, 252] width 109 height 10
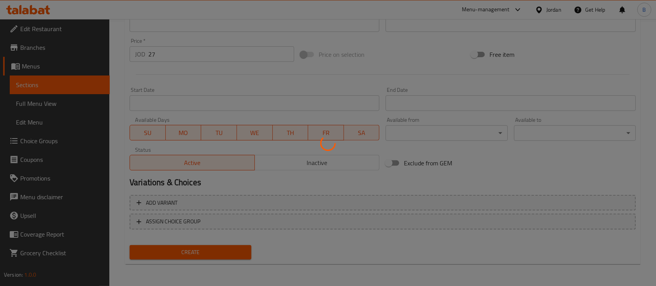
type input "0"
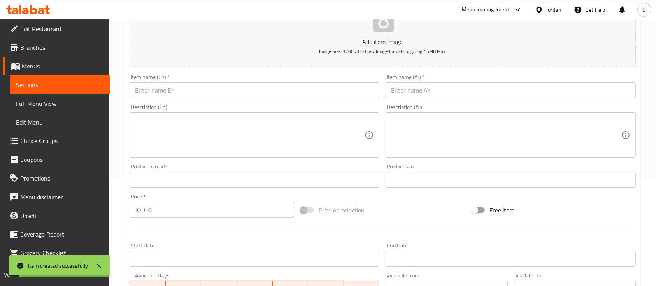
scroll to position [56, 0]
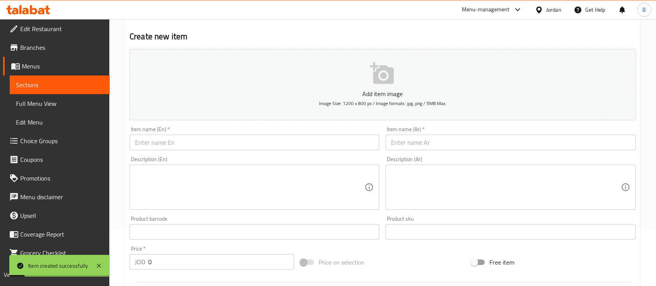
click at [258, 143] on input "text" at bounding box center [254, 143] width 250 height 16
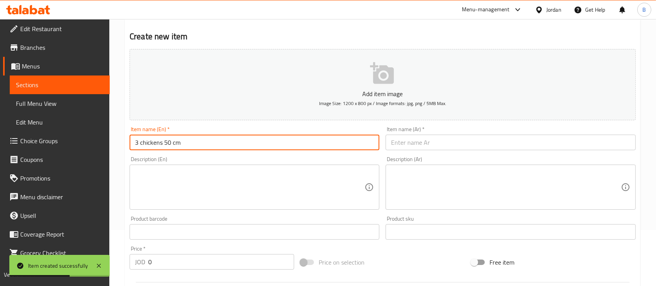
type input "3 chickens 50 cm"
click at [424, 143] on input "text" at bounding box center [510, 143] width 250 height 16
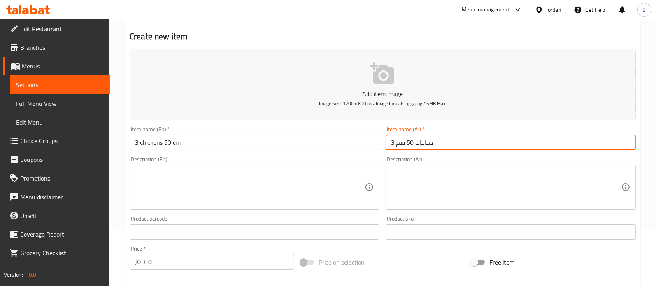
type input "3 دجاجات 50 سم"
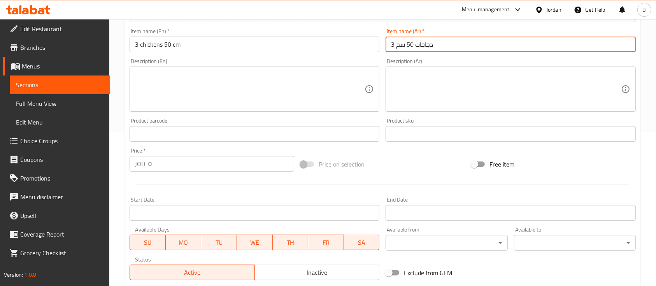
scroll to position [160, 0]
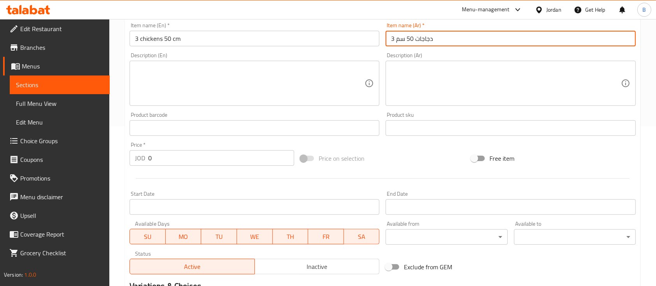
drag, startPoint x: 180, startPoint y: 164, endPoint x: 107, endPoint y: 158, distance: 73.8
click at [107, 158] on div "Edit Restaurant Branches Menus Sections Full Menu View Edit Menu Choice Groups …" at bounding box center [328, 124] width 656 height 530
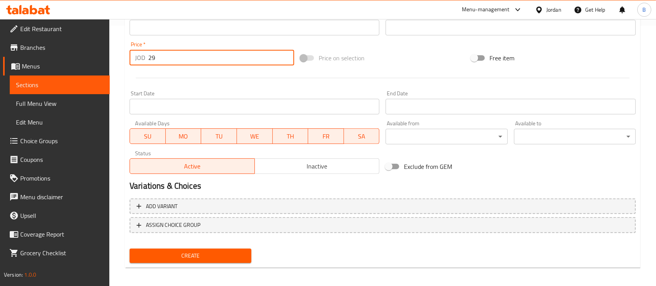
scroll to position [264, 0]
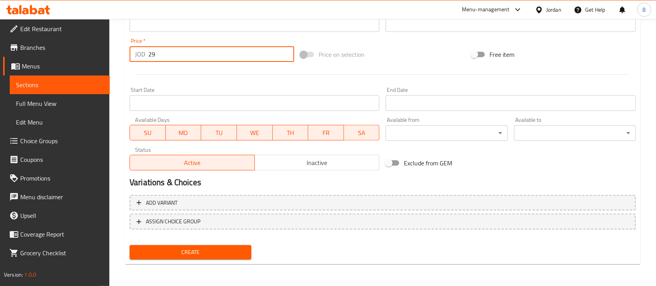
type input "29"
click at [206, 256] on span "Create" at bounding box center [190, 252] width 109 height 10
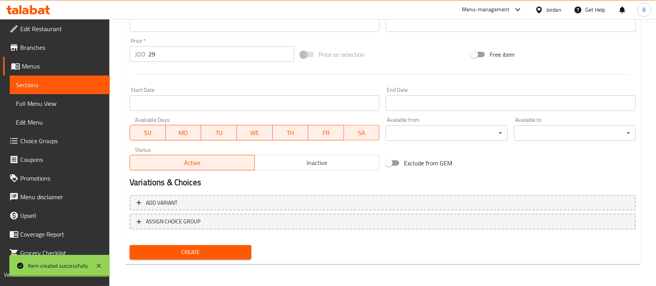
type input "0"
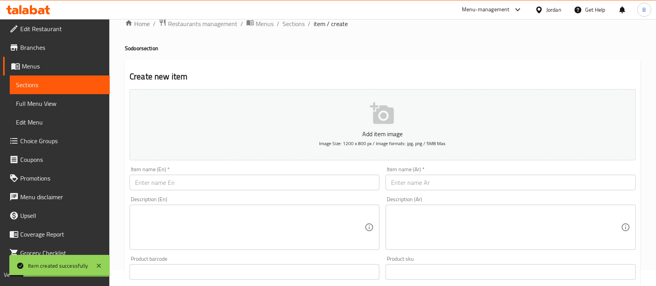
scroll to position [0, 0]
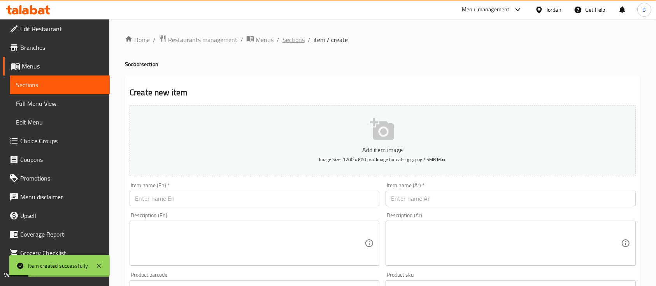
click at [293, 41] on span "Sections" at bounding box center [293, 39] width 22 height 9
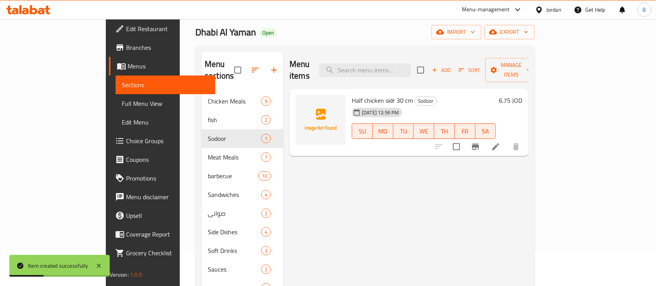
scroll to position [52, 0]
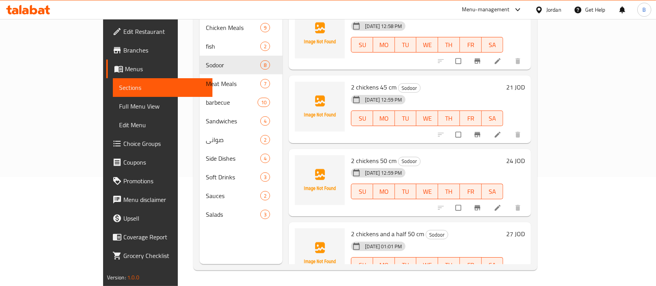
scroll to position [320, 0]
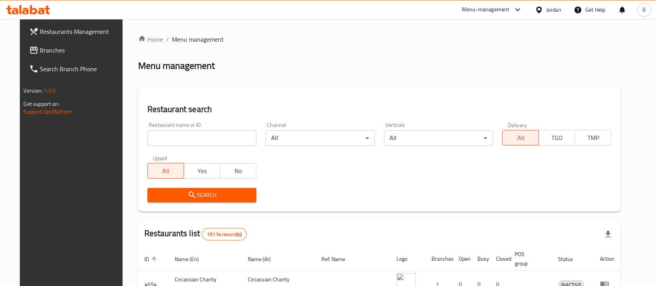
click at [75, 55] on link "Branches" at bounding box center [76, 50] width 107 height 19
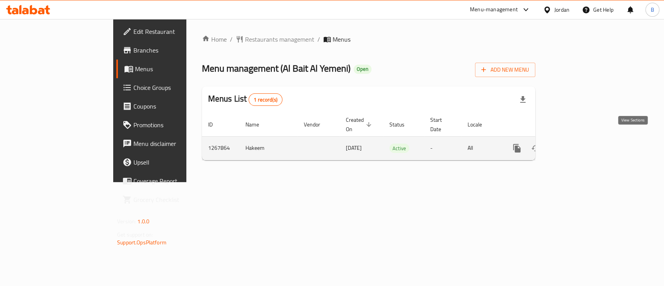
click at [577, 143] on icon "enhanced table" at bounding box center [572, 147] width 9 height 9
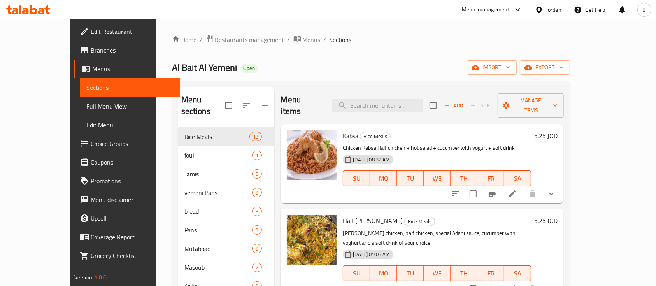
click at [560, 184] on button "show more" at bounding box center [551, 193] width 19 height 19
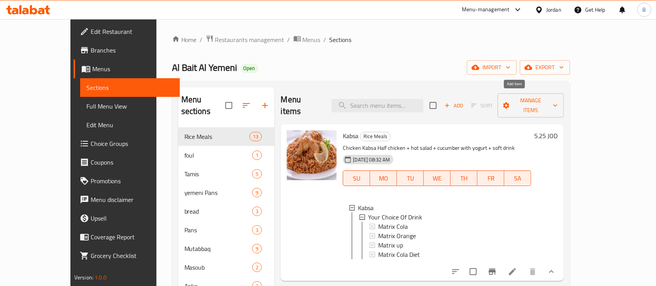
click at [464, 101] on span "Add" at bounding box center [453, 105] width 21 height 9
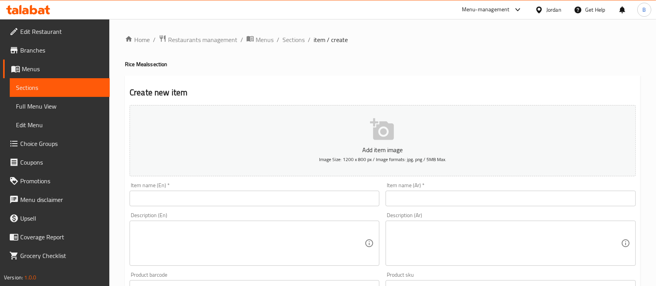
click at [455, 198] on input "text" at bounding box center [510, 199] width 250 height 16
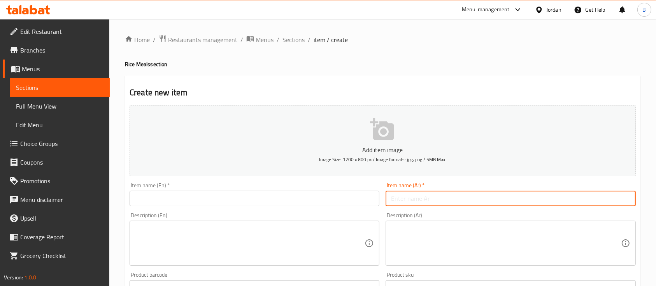
paste input "جاجة كاملة كبسه"
type input "جاجة كاملة كبسه"
click at [343, 194] on input "text" at bounding box center [254, 199] width 250 height 16
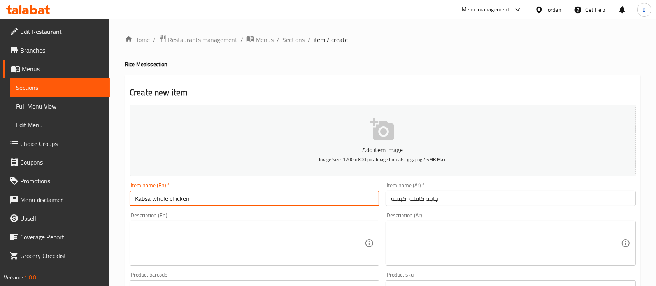
type input "Kabsa whole chicken"
click at [418, 244] on textarea at bounding box center [505, 243] width 229 height 37
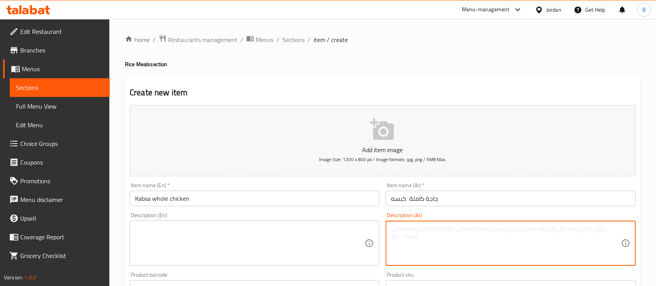
paste textarea "1 جاجة كاملة كبسه - ٢ صوص حار- ٢خيار بلبن - ٢سلطه عربي 1ماتركس"
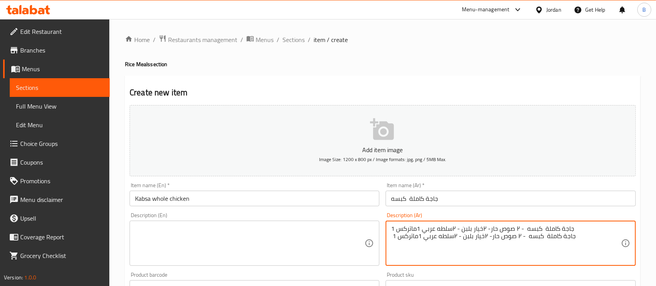
drag, startPoint x: 584, startPoint y: 241, endPoint x: 385, endPoint y: 233, distance: 199.6
click at [385, 233] on div "Description (Ar) 1 جاجة كاملة كبسه - ٢ صوص حار- ٢خيار بلبن - ٢سلطه عربي 1ماتركس…" at bounding box center [510, 238] width 256 height 59
type textarea "1 جاجة كاملة كبسه - ٢ صوص حار- ٢خيار بلبن - ٢سلطه عربي 1ماتركس"
click at [290, 248] on textarea at bounding box center [249, 243] width 229 height 37
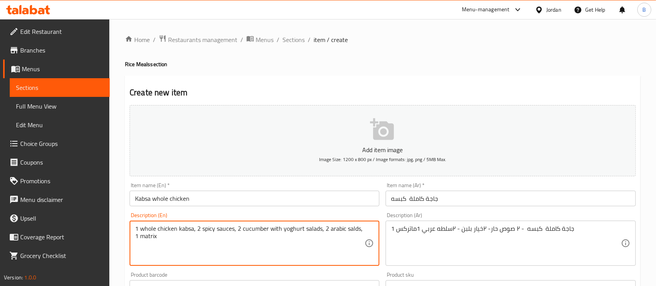
type textarea "1 whole chicken kabsa, 2 spicy sauces, 2 cucumber with yoghurt salads, 2 arabic…"
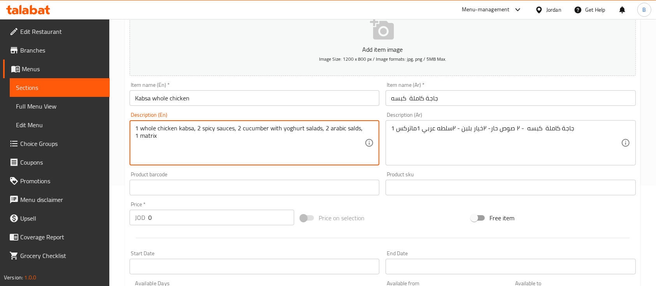
scroll to position [103, 0]
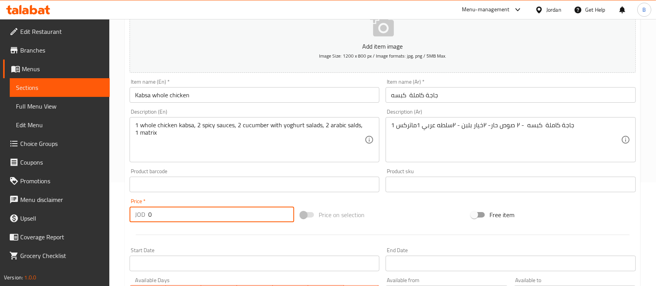
drag, startPoint x: 194, startPoint y: 221, endPoint x: 56, endPoint y: 192, distance: 140.7
click at [61, 193] on div "Edit Restaurant Branches Menus Sections Full Menu View Edit Menu Choice Groups …" at bounding box center [328, 181] width 656 height 530
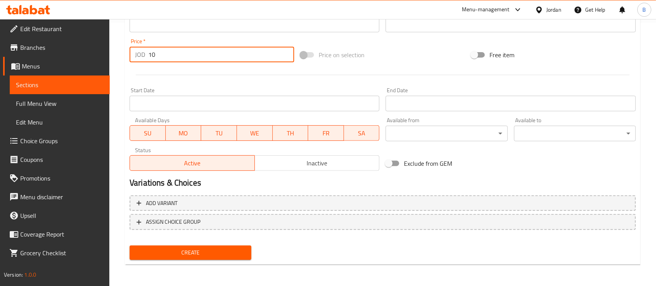
scroll to position [264, 0]
type input "10"
click at [184, 252] on span "Create" at bounding box center [190, 252] width 109 height 10
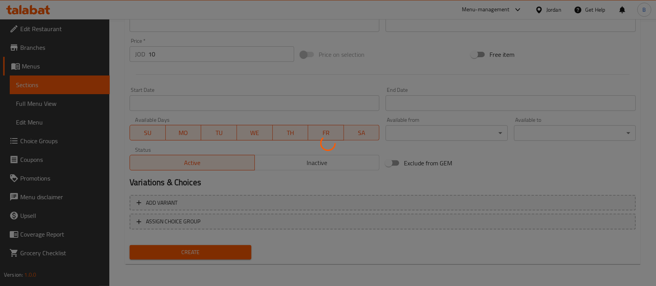
type input "0"
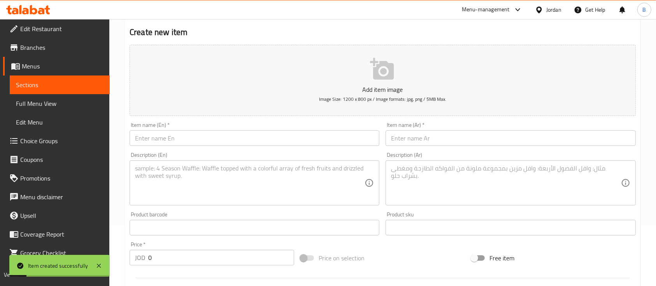
scroll to position [4, 0]
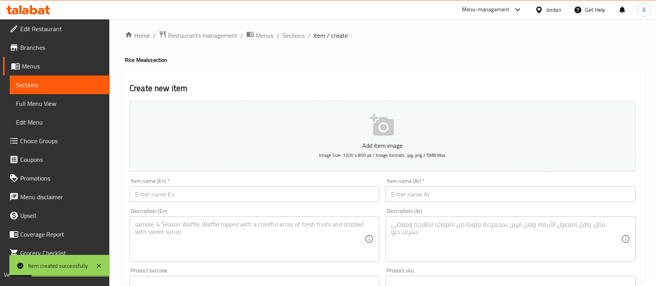
click at [292, 29] on div "Home / Restaurants management / Menus / Sections / item / create Rice Meals sec…" at bounding box center [382, 280] width 546 height 530
click at [292, 36] on span "Sections" at bounding box center [293, 35] width 22 height 9
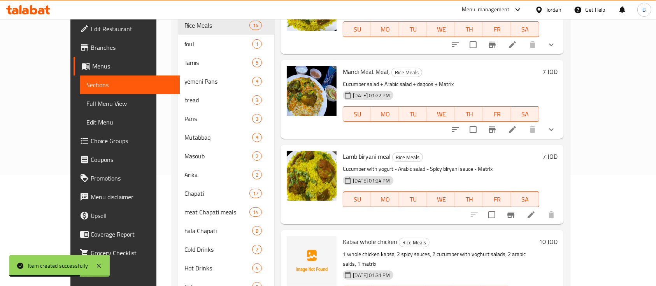
scroll to position [134, 0]
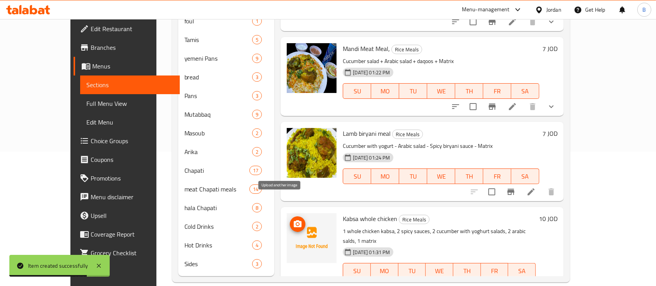
click at [294, 220] on icon "upload picture" at bounding box center [298, 223] width 8 height 7
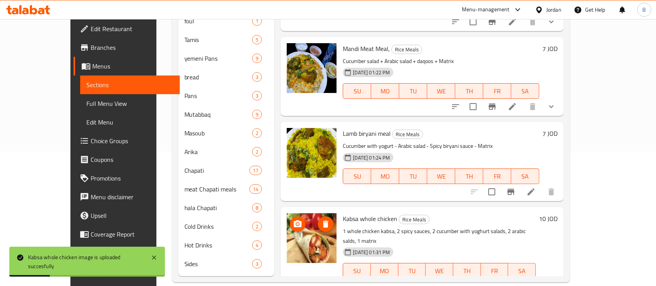
click at [294, 220] on icon "upload picture" at bounding box center [298, 223] width 8 height 7
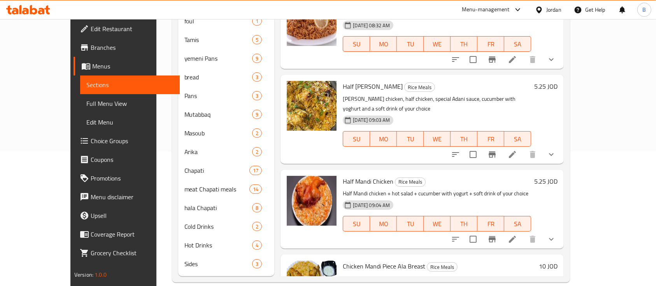
scroll to position [0, 0]
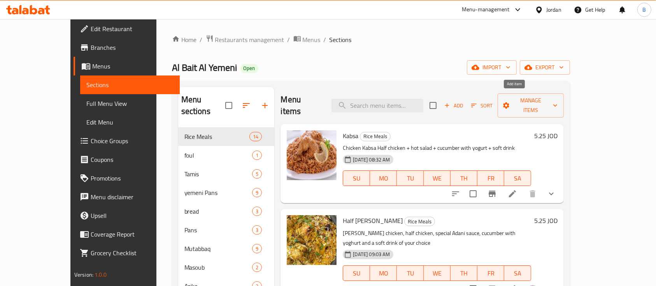
click at [464, 101] on span "Add" at bounding box center [453, 105] width 21 height 9
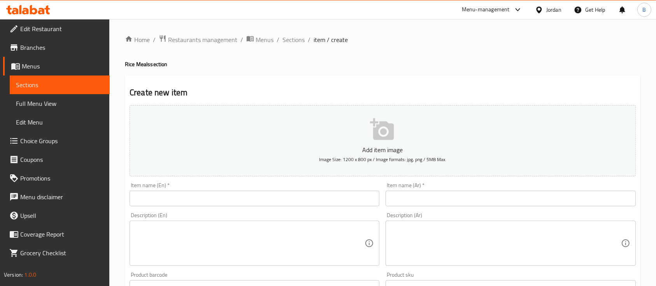
click at [420, 198] on input "text" at bounding box center [510, 199] width 250 height 16
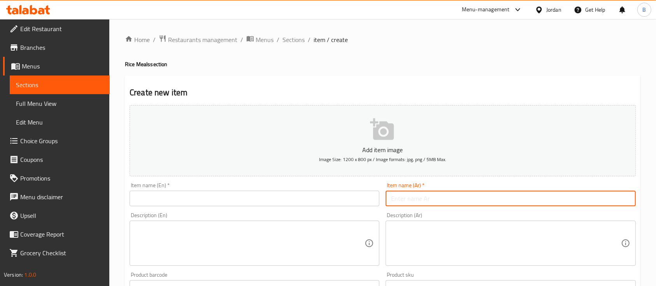
paste input "ربع جاج كبسه"
type input "ربع جاج كبسه"
click at [315, 195] on input "text" at bounding box center [254, 199] width 250 height 16
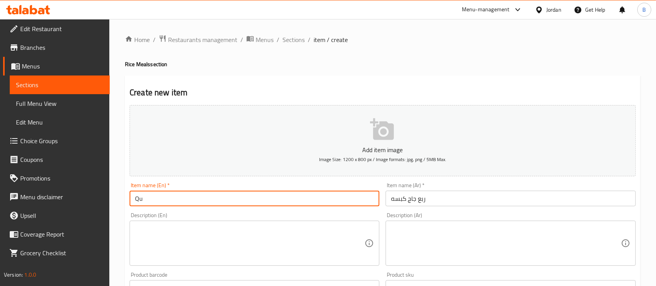
type input "Q"
type input "Kabsa quarter chicken"
click at [453, 207] on div "Item name (Ar)   * ربع جاج كبسه Item name (Ar) *" at bounding box center [510, 194] width 256 height 30
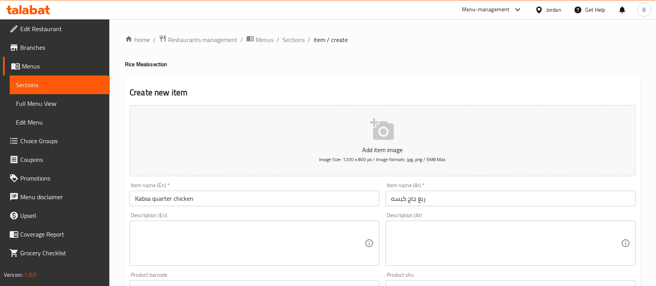
click at [455, 227] on textarea at bounding box center [505, 243] width 229 height 37
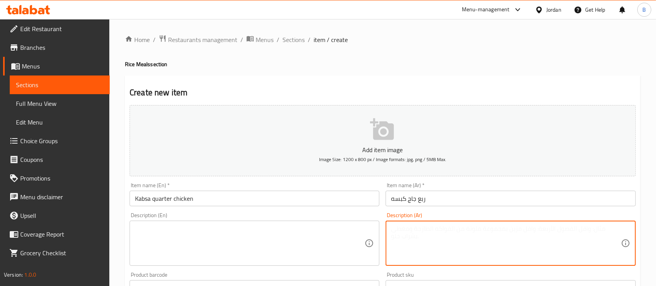
paste textarea "علبه صوص - خيار بلبن - سلطه عربيه"
type textarea "علبه صوص - خيار بلبن - سلطه عربيه"
click at [356, 233] on textarea at bounding box center [249, 243] width 229 height 37
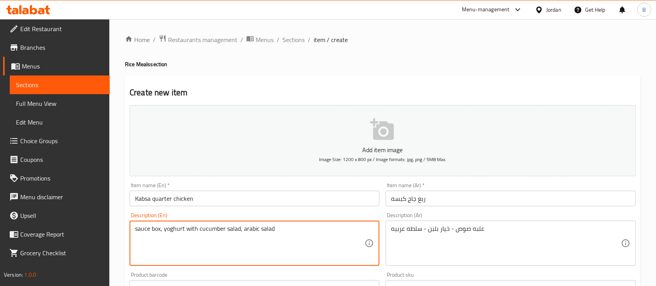
type textarea "sauce box, yoghurt with cucumber salad, arabic salad"
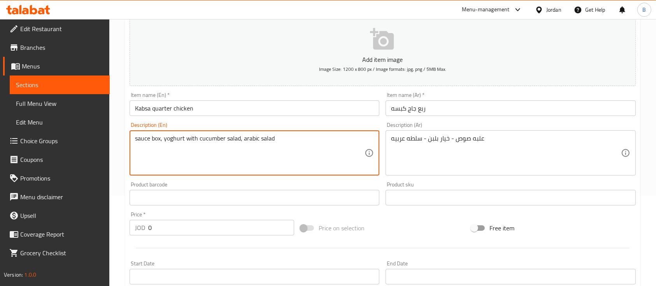
scroll to position [103, 0]
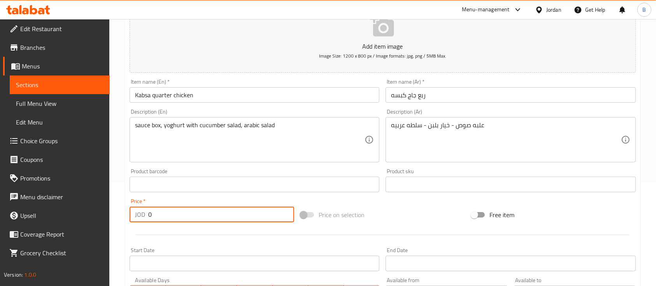
drag, startPoint x: 227, startPoint y: 214, endPoint x: 93, endPoint y: 210, distance: 134.6
click at [94, 210] on div "Edit Restaurant Branches Menus Sections Full Menu View Edit Menu Choice Groups …" at bounding box center [328, 181] width 656 height 530
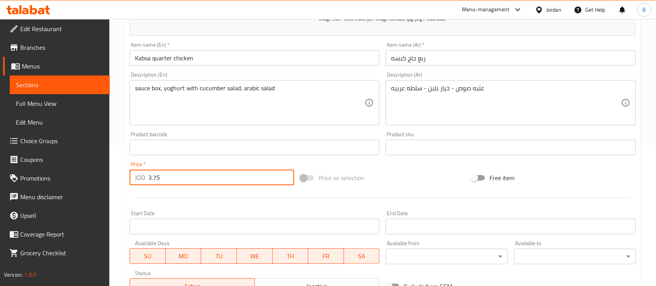
scroll to position [259, 0]
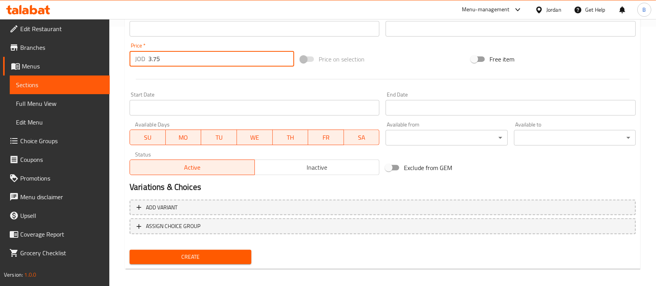
type input "3.75"
click at [241, 252] on span "Create" at bounding box center [190, 257] width 109 height 10
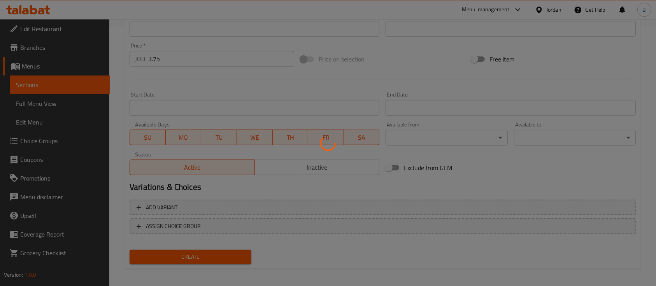
type input "0"
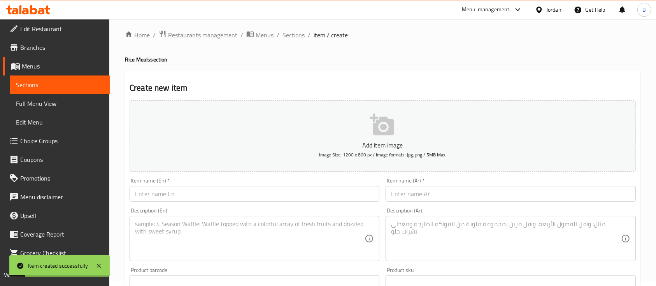
scroll to position [0, 0]
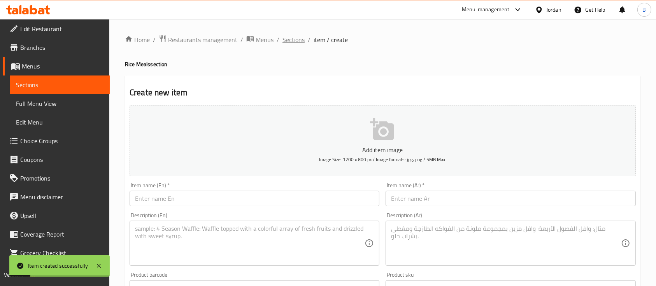
click at [288, 41] on span "Sections" at bounding box center [293, 39] width 22 height 9
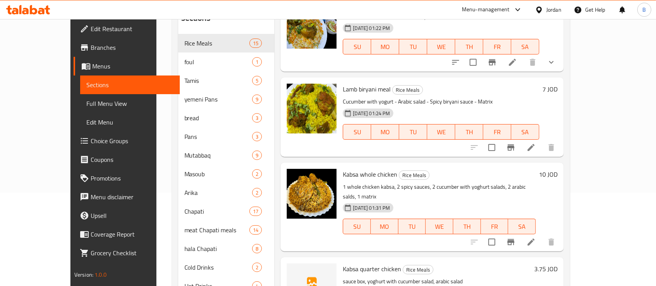
scroll to position [134, 0]
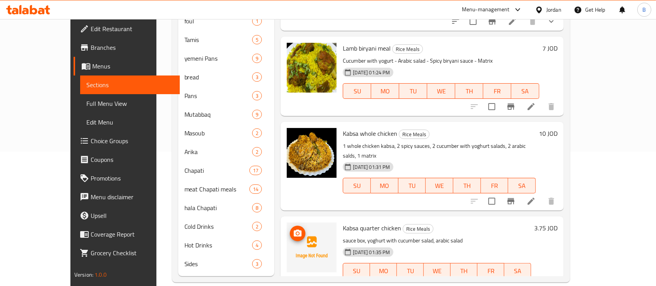
click at [294, 229] on icon "upload picture" at bounding box center [298, 232] width 8 height 7
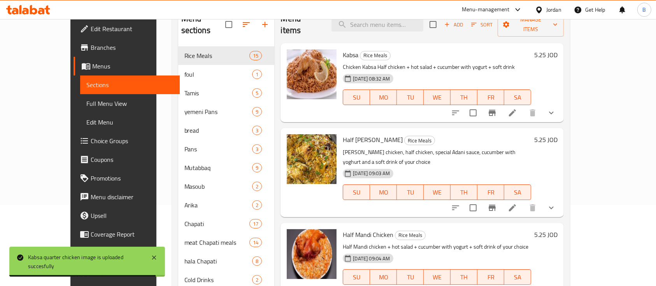
scroll to position [31, 0]
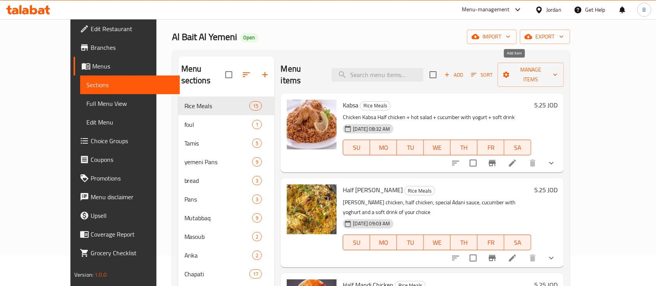
click at [464, 70] on span "Add" at bounding box center [453, 74] width 21 height 9
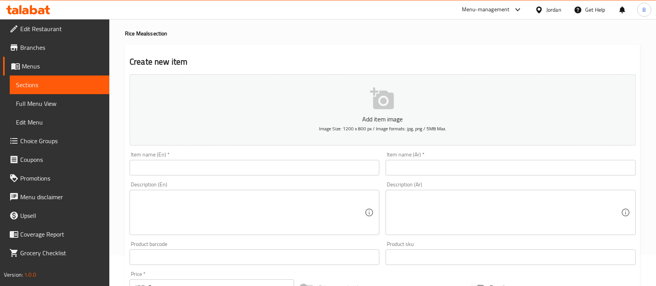
click at [435, 166] on input "text" at bounding box center [510, 168] width 250 height 16
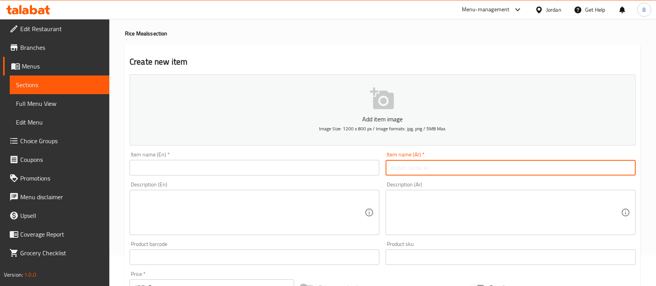
paste input "علبه خضار يدام مشكل 250جرام"
type input "علبه خضار يدام مشكل 250جرام"
click at [301, 170] on input "text" at bounding box center [254, 168] width 250 height 16
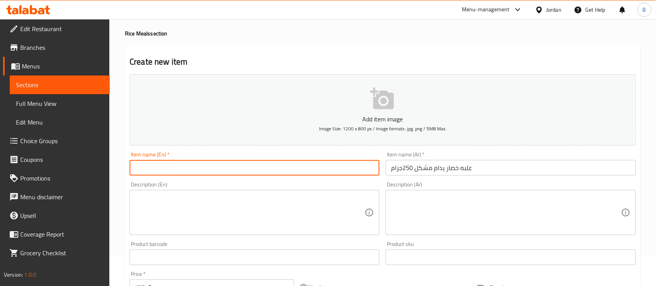
paste input "250g mixed vegetable edamame box"
type input "250g mixed vegetable edamame box"
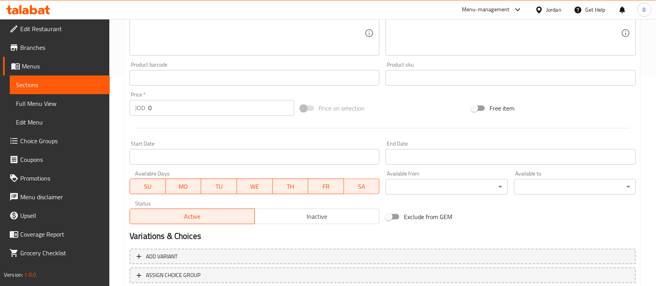
scroll to position [238, 0]
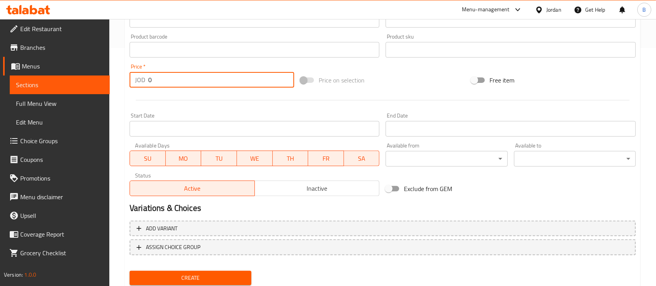
drag, startPoint x: 182, startPoint y: 82, endPoint x: 13, endPoint y: 54, distance: 171.3
click at [18, 56] on div "Edit Restaurant Branches Menus Sections Full Menu View Edit Menu Choice Groups …" at bounding box center [328, 46] width 656 height 530
type input "1.50"
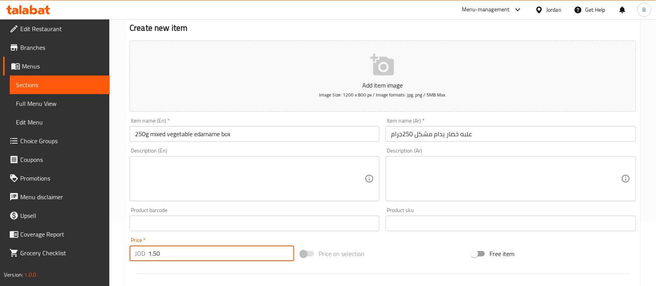
scroll to position [0, 0]
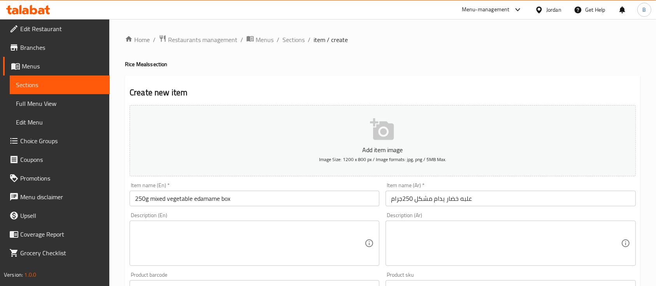
click at [360, 135] on button "Add item image Image Size: 1200 x 800 px / Image formats: jpg, png / 5MB Max." at bounding box center [382, 140] width 506 height 71
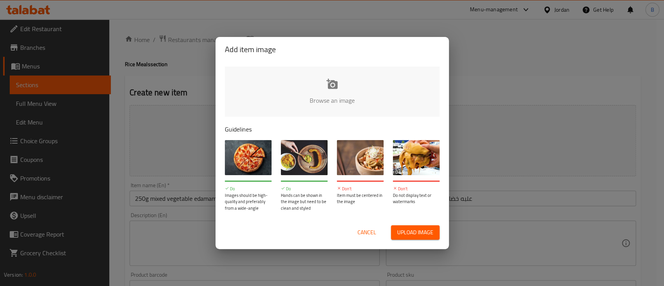
click at [333, 103] on input "file" at bounding box center [595, 102] width 740 height 73
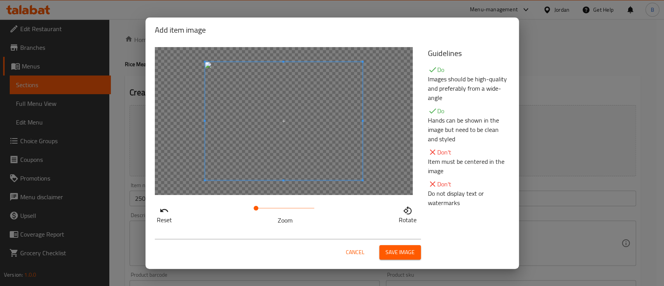
click at [321, 164] on span at bounding box center [283, 121] width 157 height 118
click at [396, 247] on span "Save image" at bounding box center [399, 252] width 29 height 10
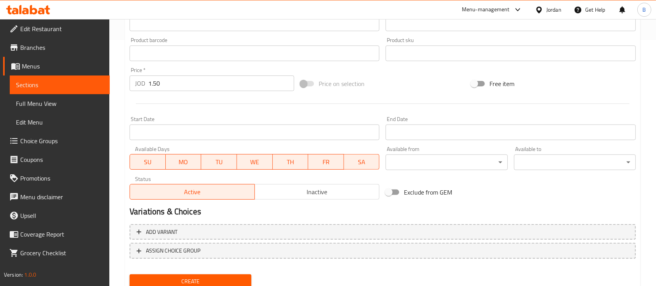
scroll to position [275, 0]
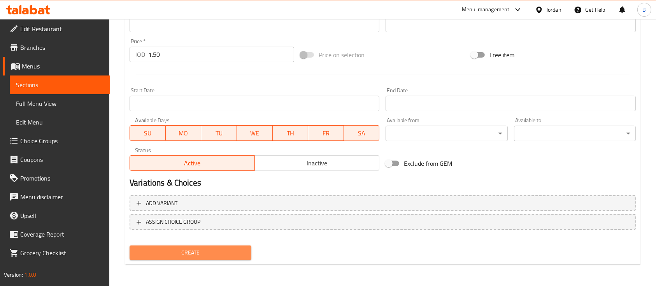
click at [219, 254] on span "Create" at bounding box center [190, 253] width 109 height 10
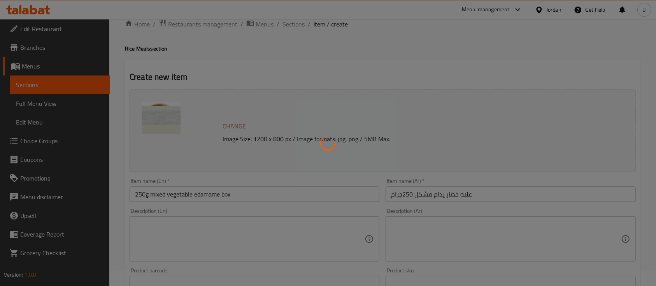
scroll to position [5, 0]
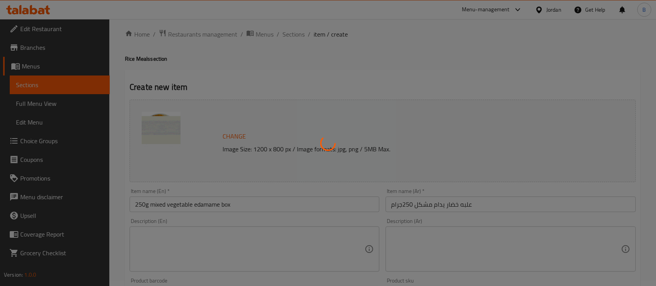
type input "0"
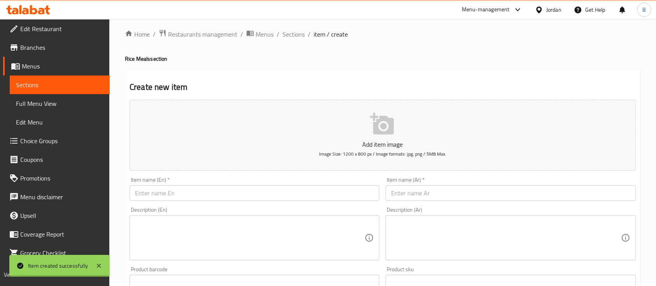
scroll to position [0, 0]
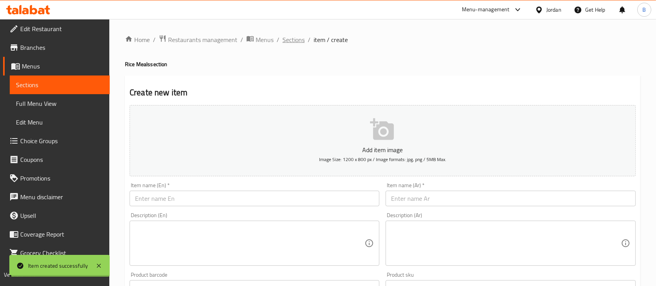
click at [291, 39] on span "Sections" at bounding box center [293, 39] width 22 height 9
